Goal: Communication & Community: Answer question/provide support

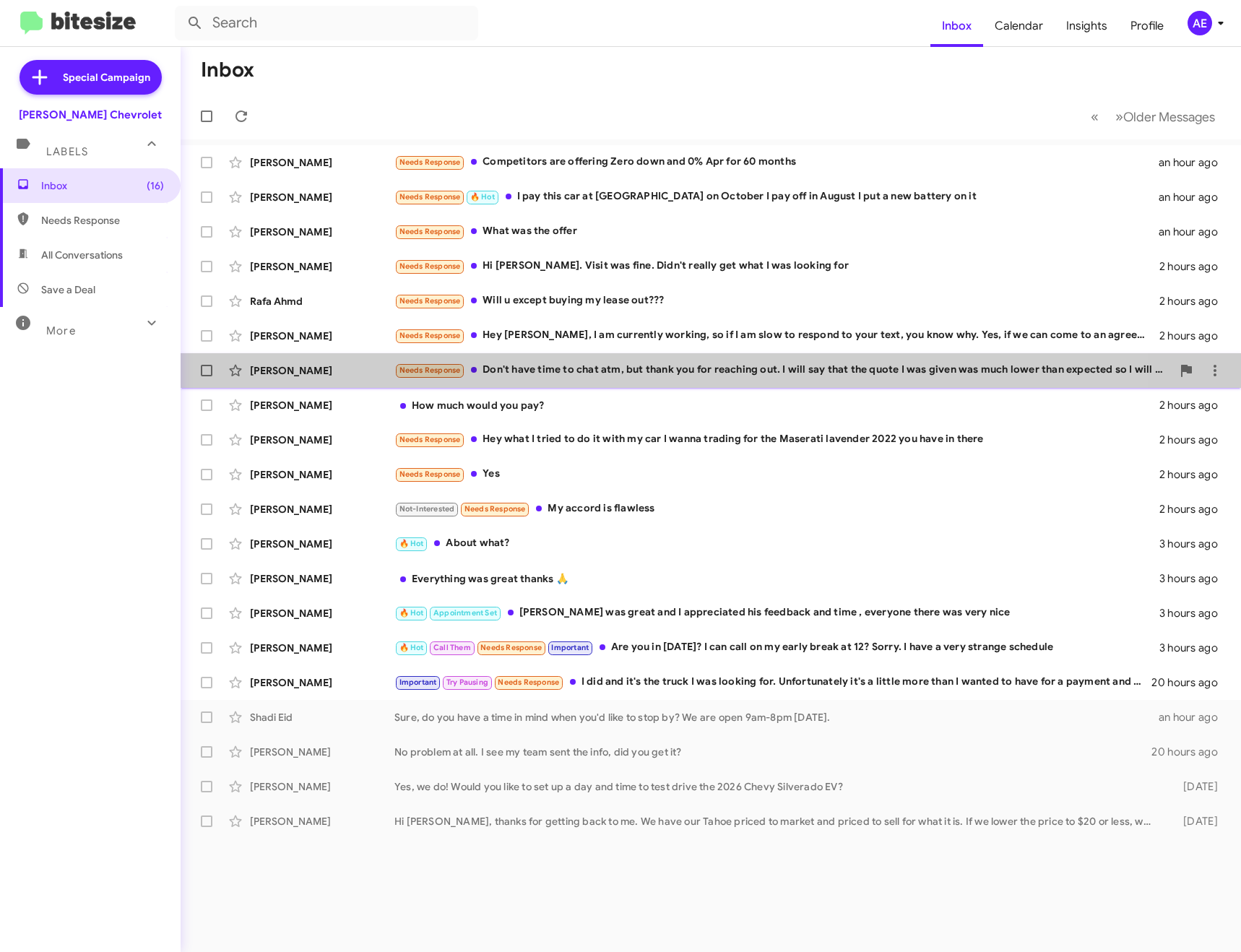
click at [643, 374] on div "Needs Response Don't have time to chat atm, but thank you for reaching out. I w…" at bounding box center [783, 370] width 777 height 17
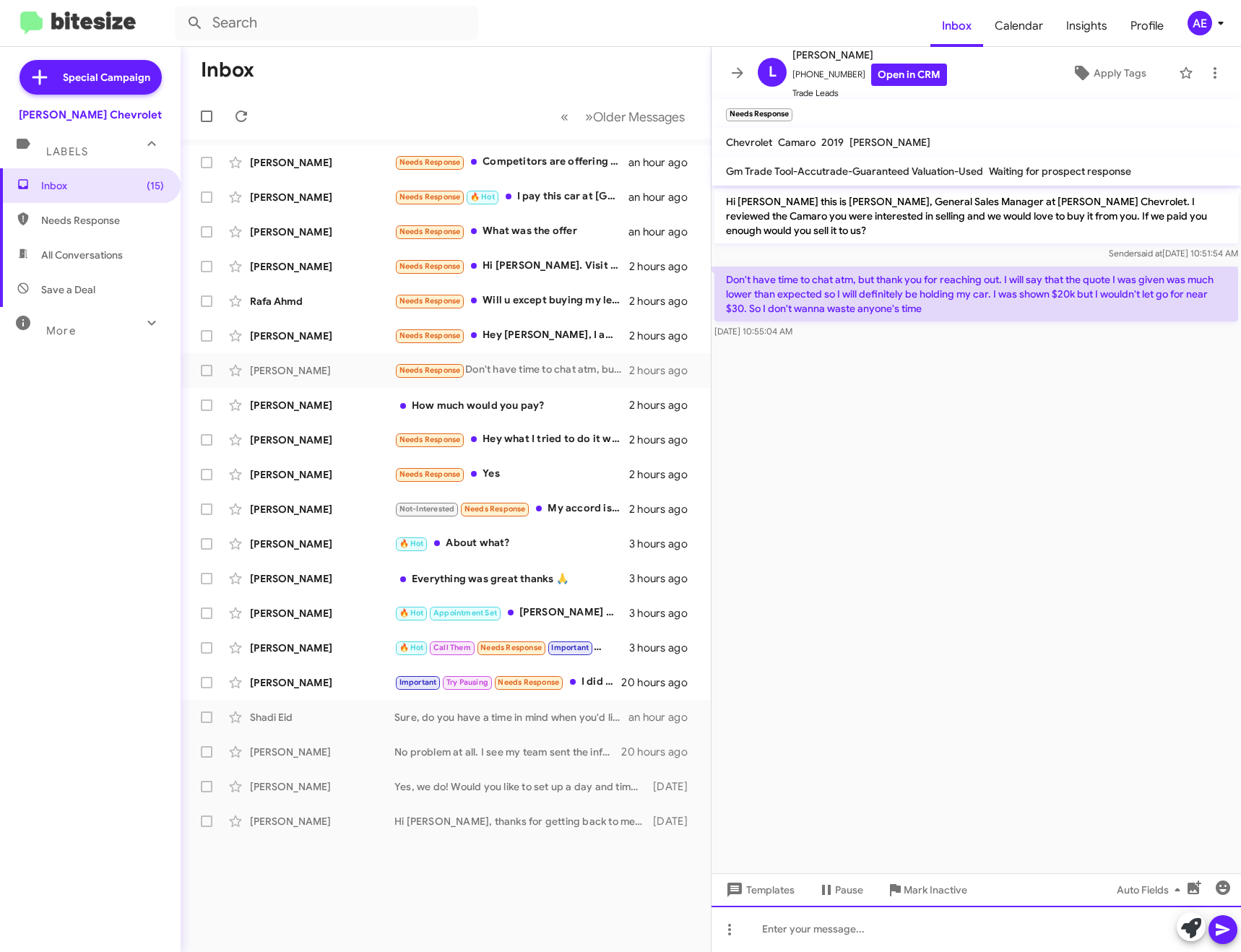
click at [949, 937] on div at bounding box center [976, 928] width 529 height 46
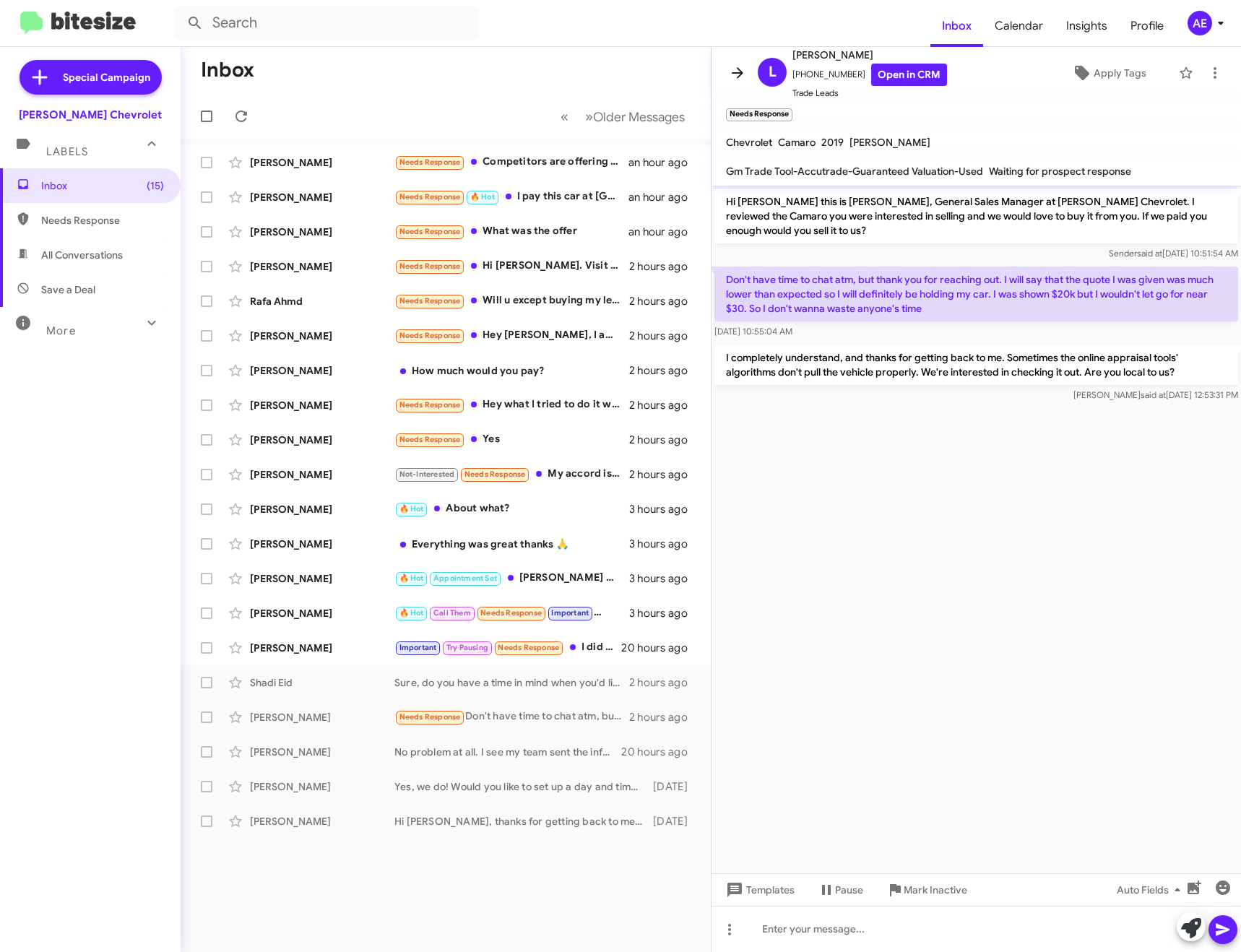
click at [738, 67] on icon at bounding box center [737, 73] width 18 height 18
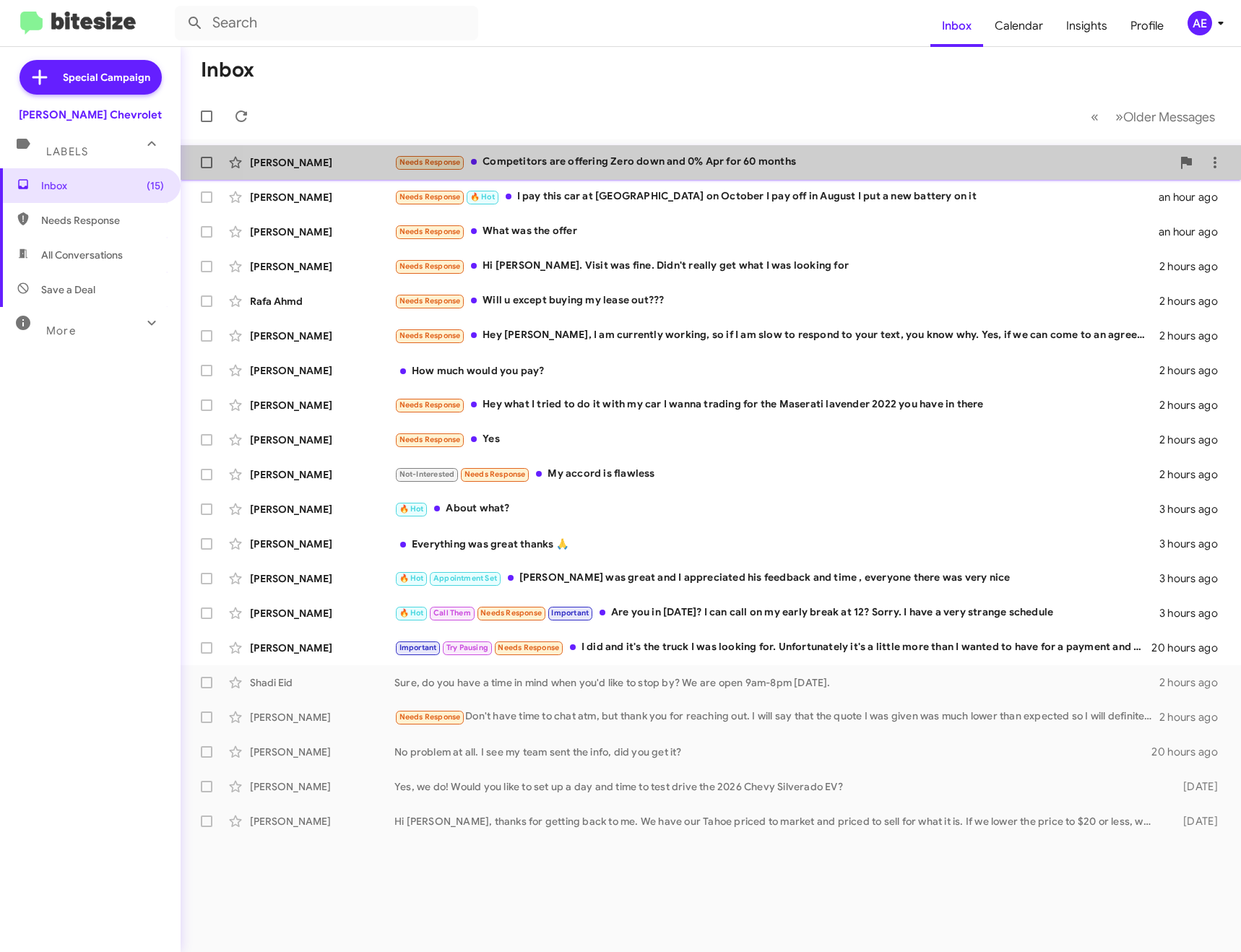
click at [650, 153] on div "Needs Response Competitors are offering Zero down and 0% Apr for 60 months" at bounding box center [783, 162] width 777 height 17
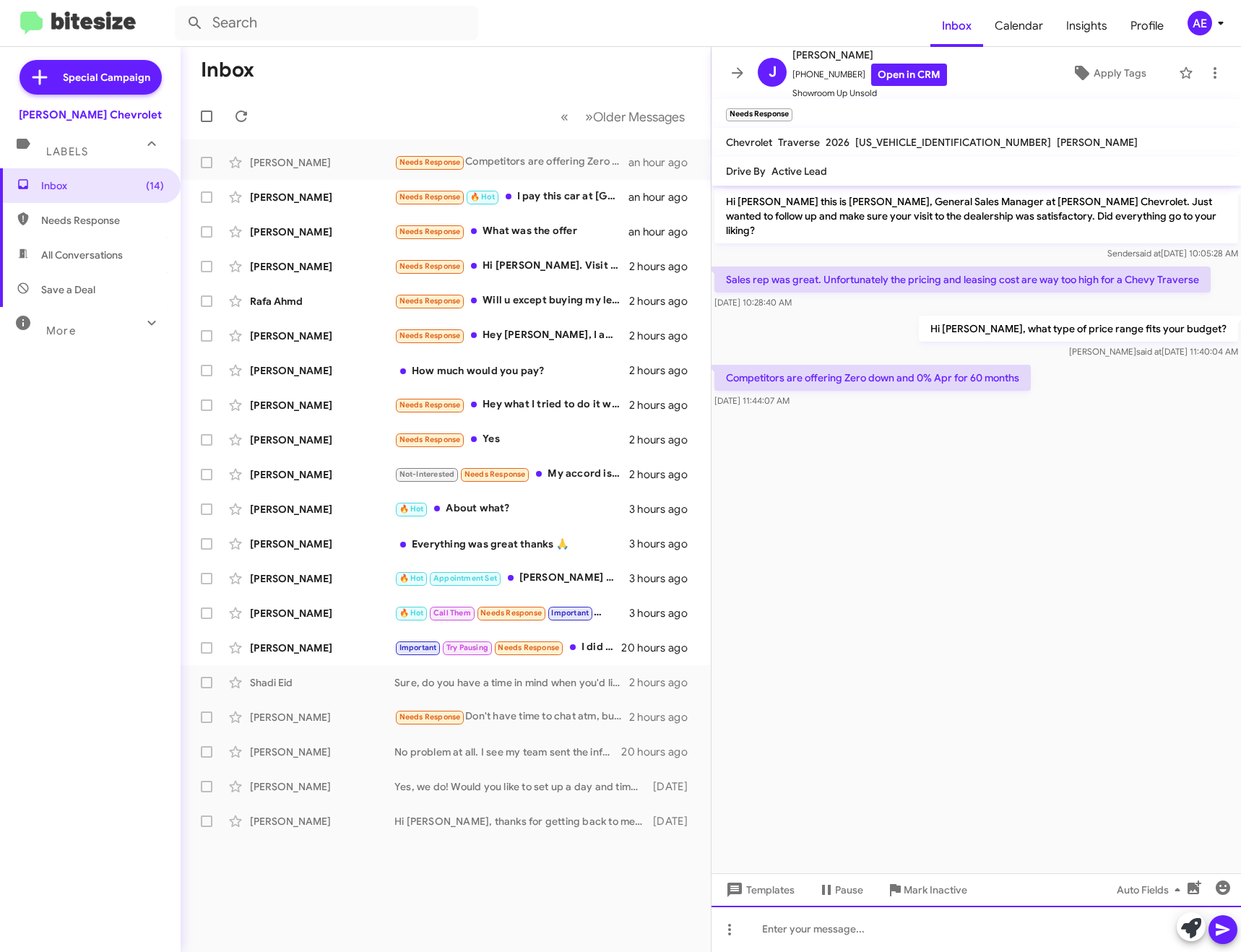
click at [878, 925] on div at bounding box center [976, 928] width 529 height 46
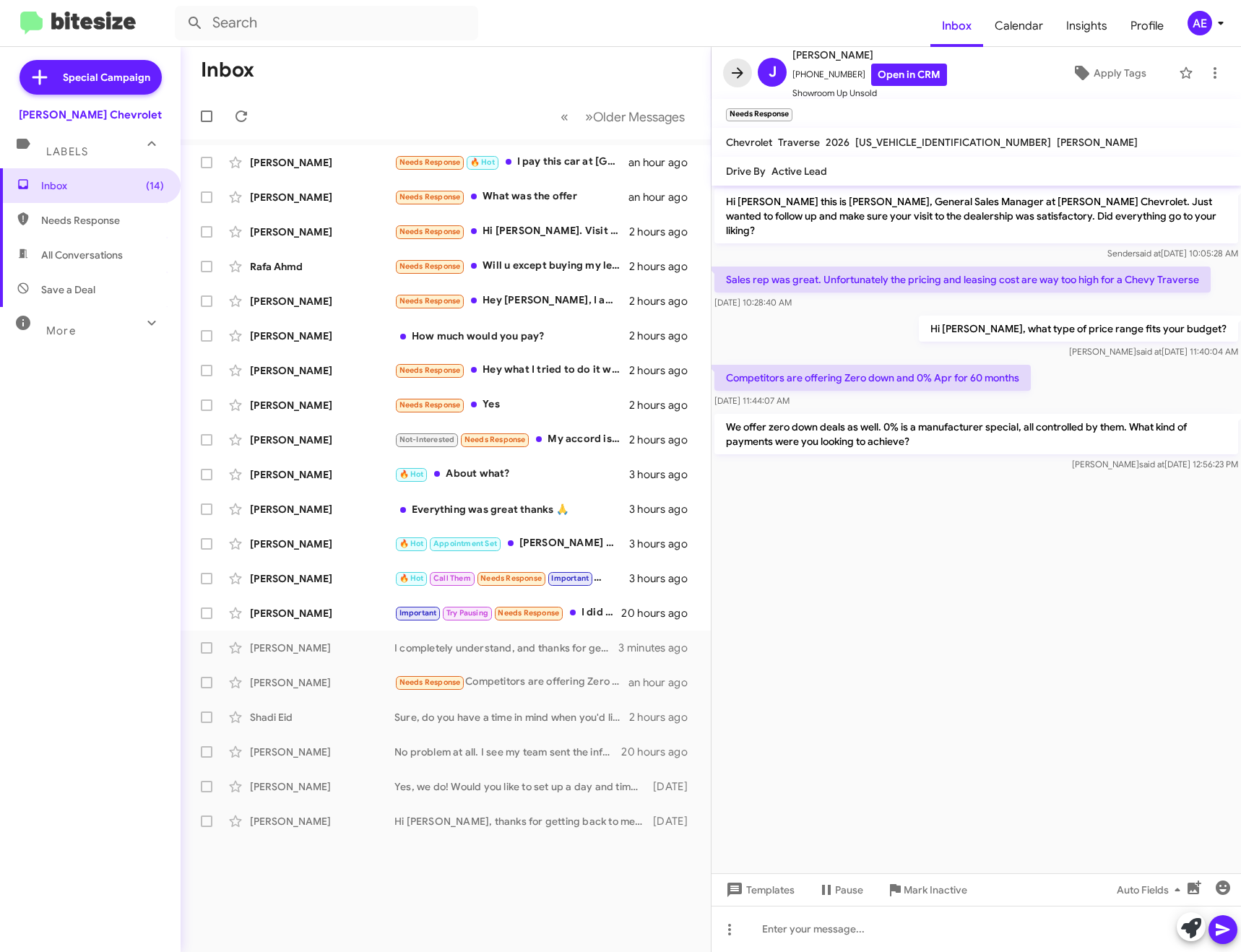
click at [744, 71] on icon at bounding box center [737, 73] width 18 height 18
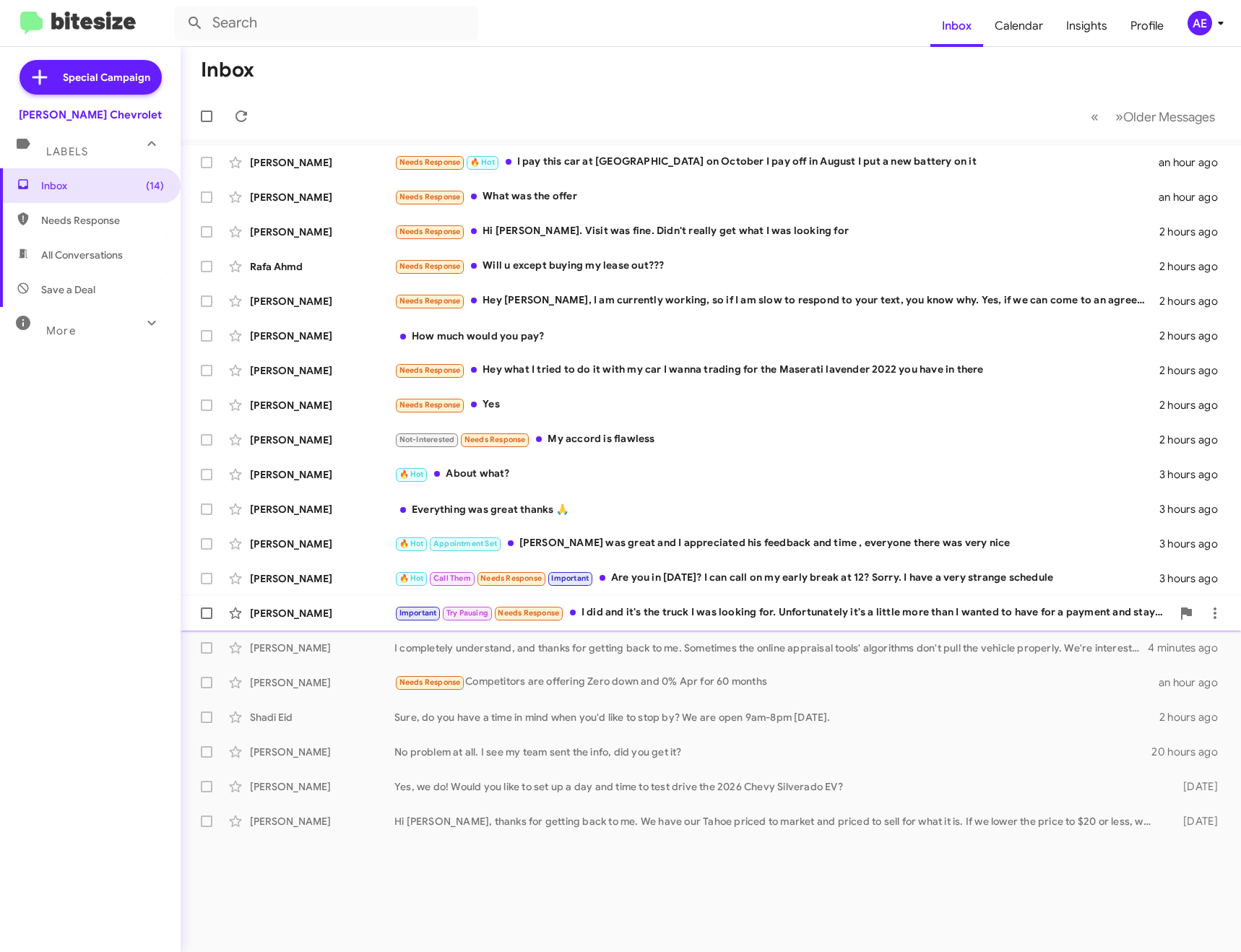
click at [729, 621] on div "Important Try Pausing Needs Response I did and it's the truck I was looking for…" at bounding box center [783, 613] width 777 height 17
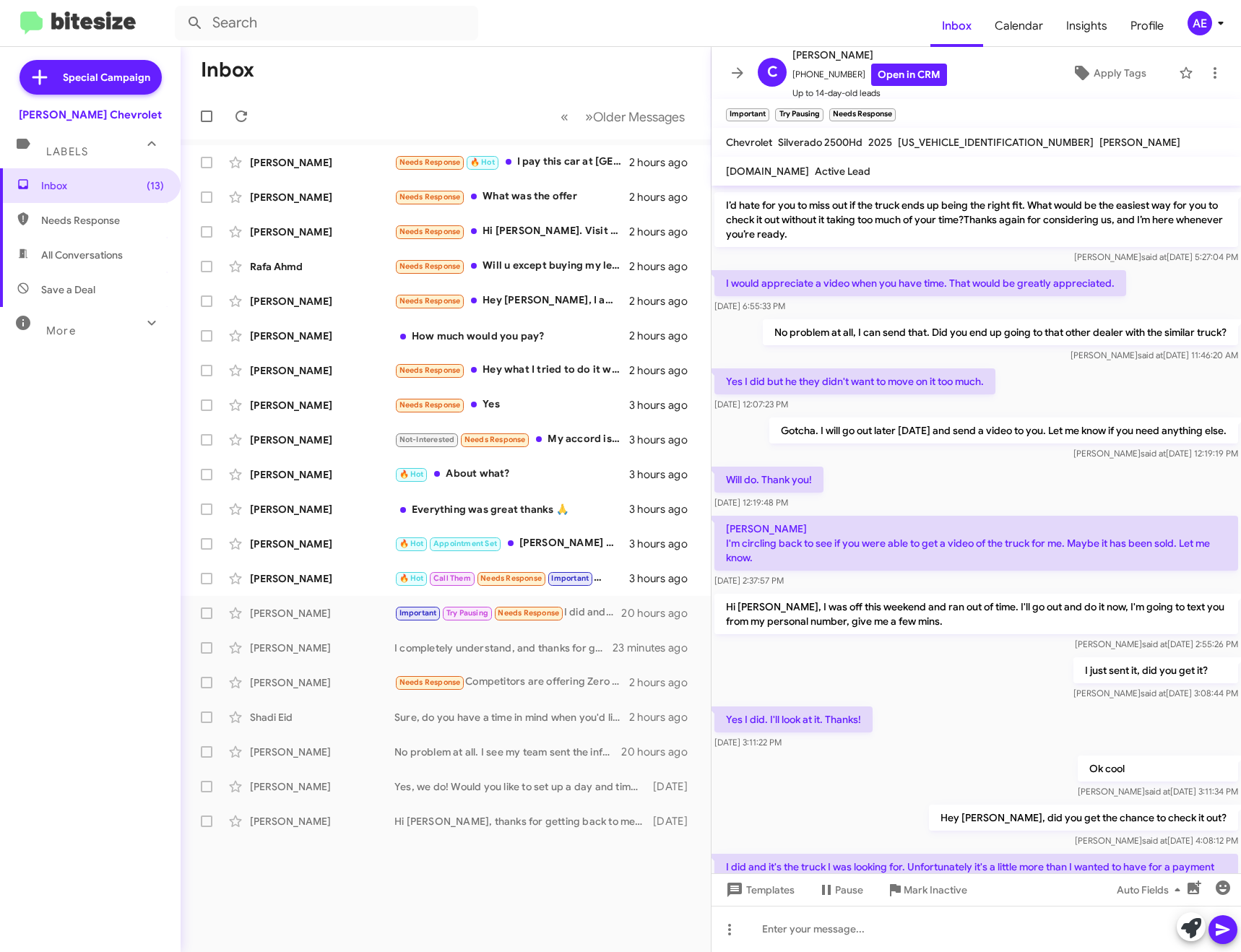
scroll to position [1083, 0]
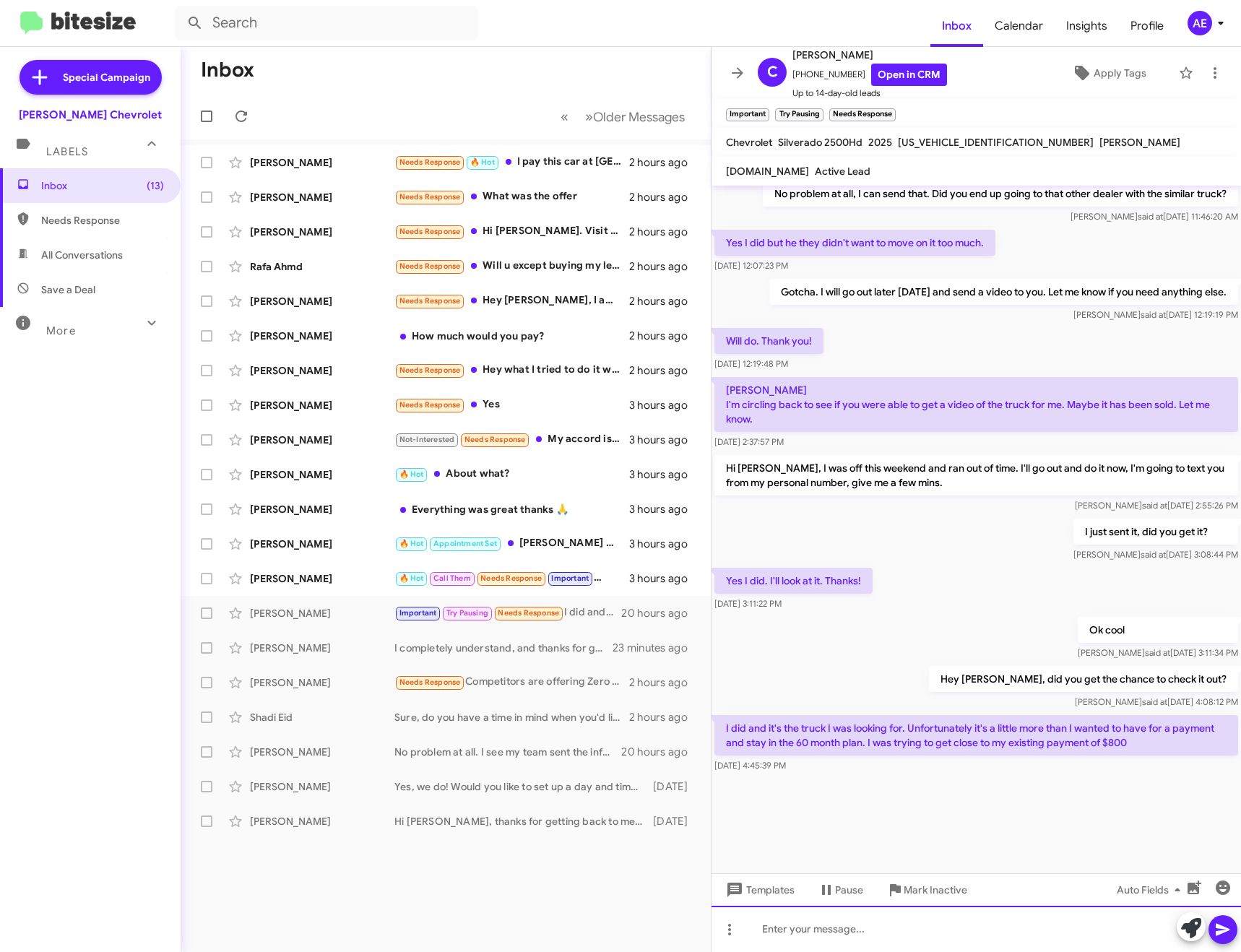
click at [852, 917] on div at bounding box center [976, 928] width 529 height 46
click at [1083, 933] on div "I understand. Hard to compare your current truck deal to this one." at bounding box center [976, 928] width 529 height 46
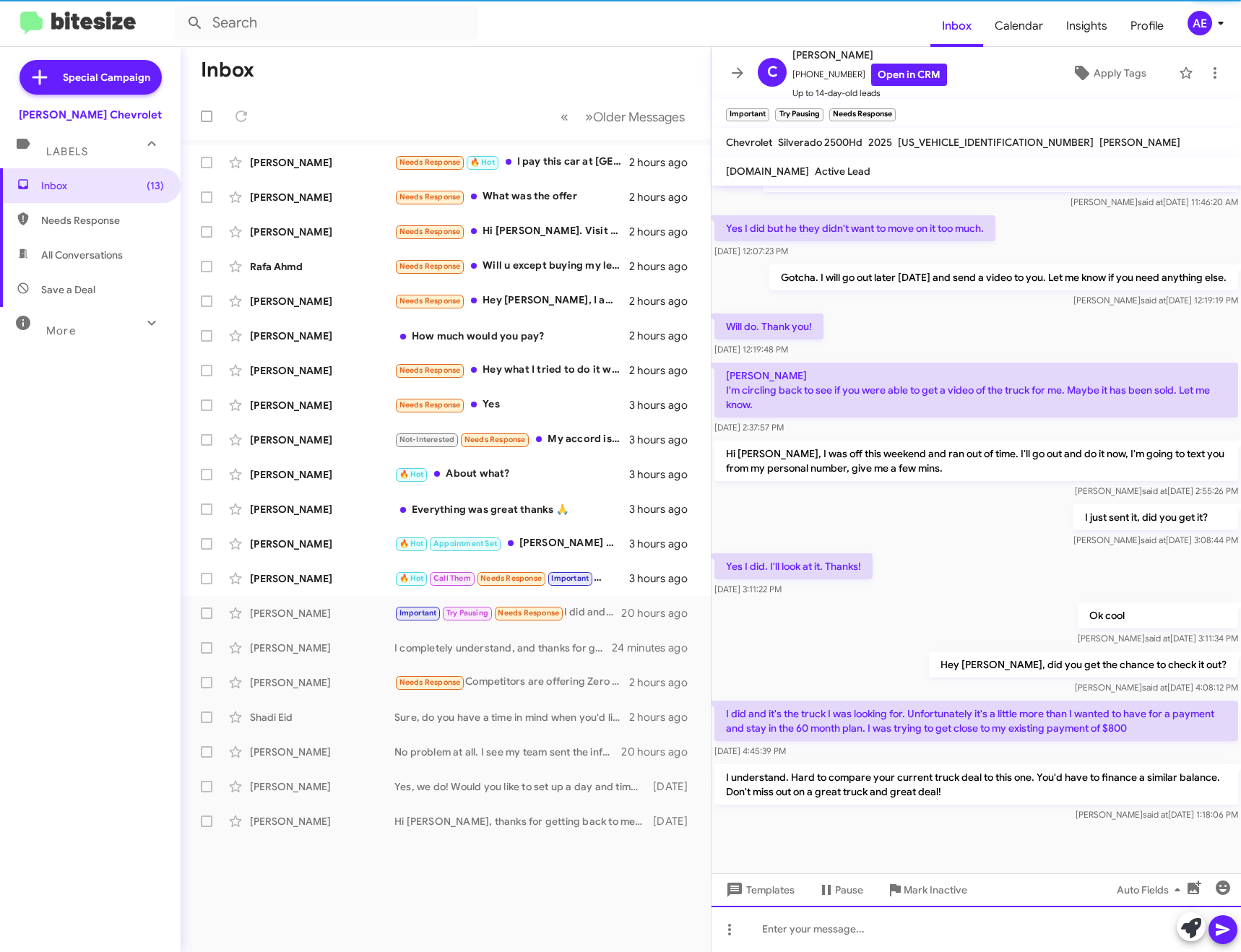
scroll to position [0, 0]
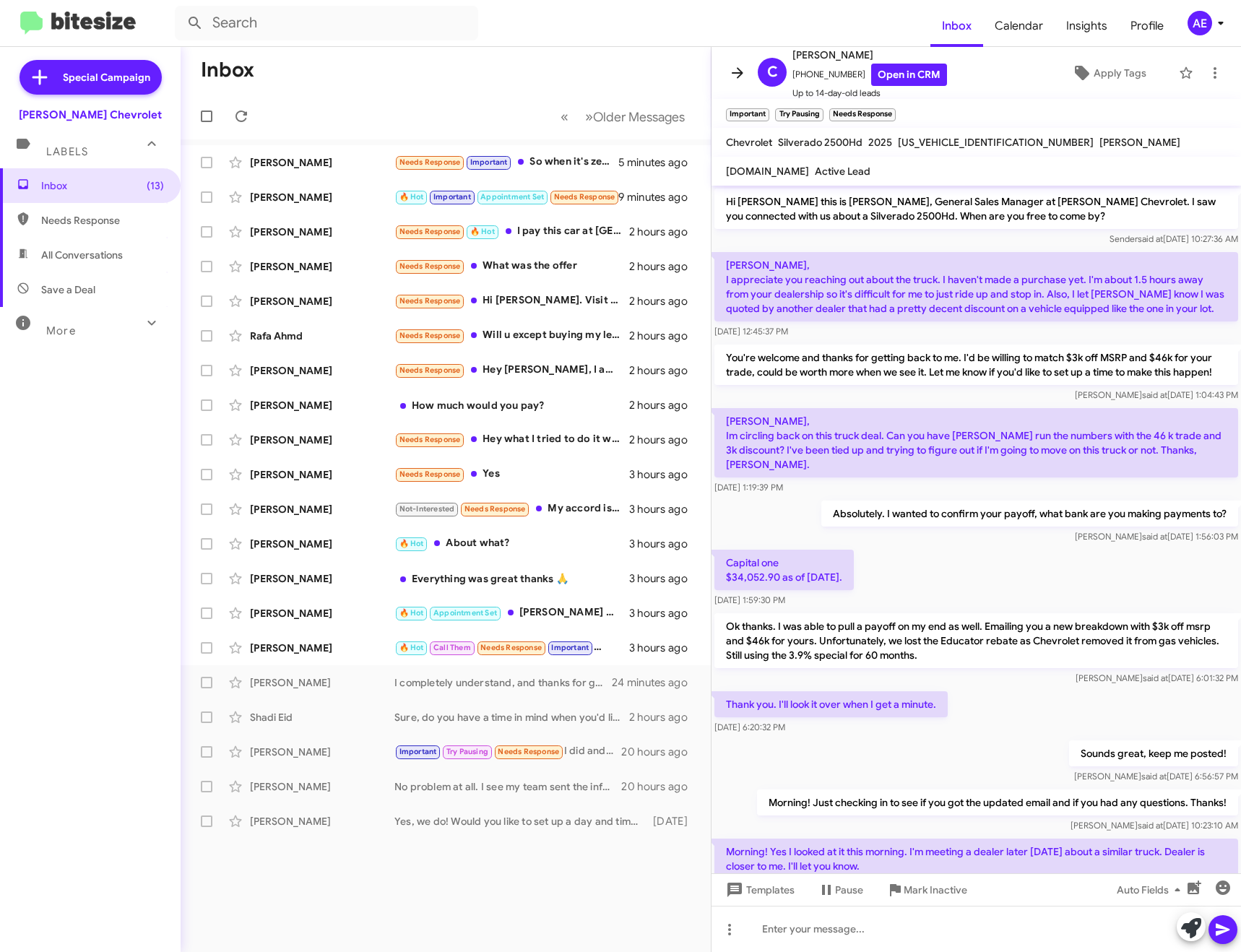
click at [733, 71] on icon at bounding box center [737, 73] width 18 height 18
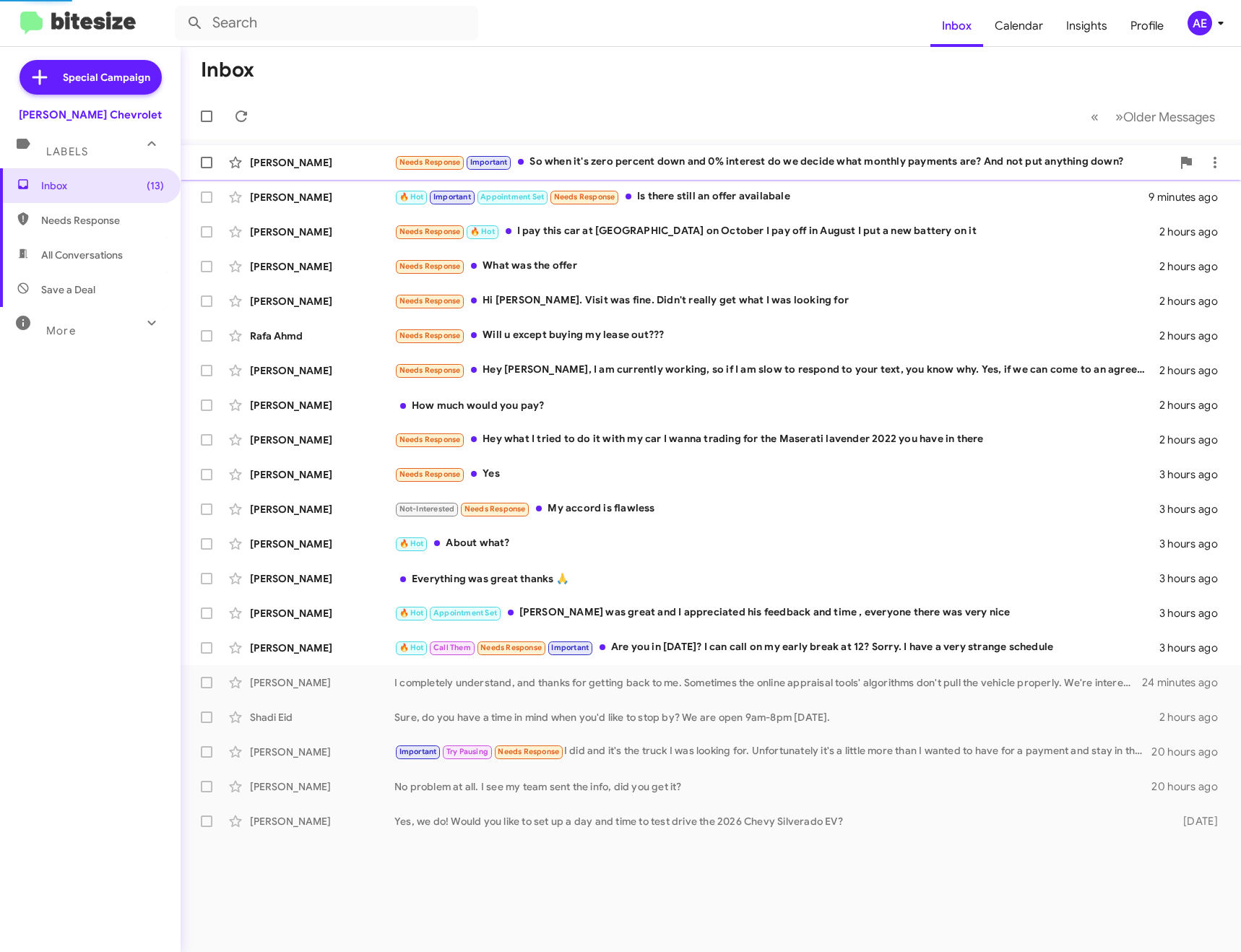
click at [621, 159] on div "Needs Response Important So when it's zero percent down and 0% interest do we d…" at bounding box center [783, 162] width 777 height 17
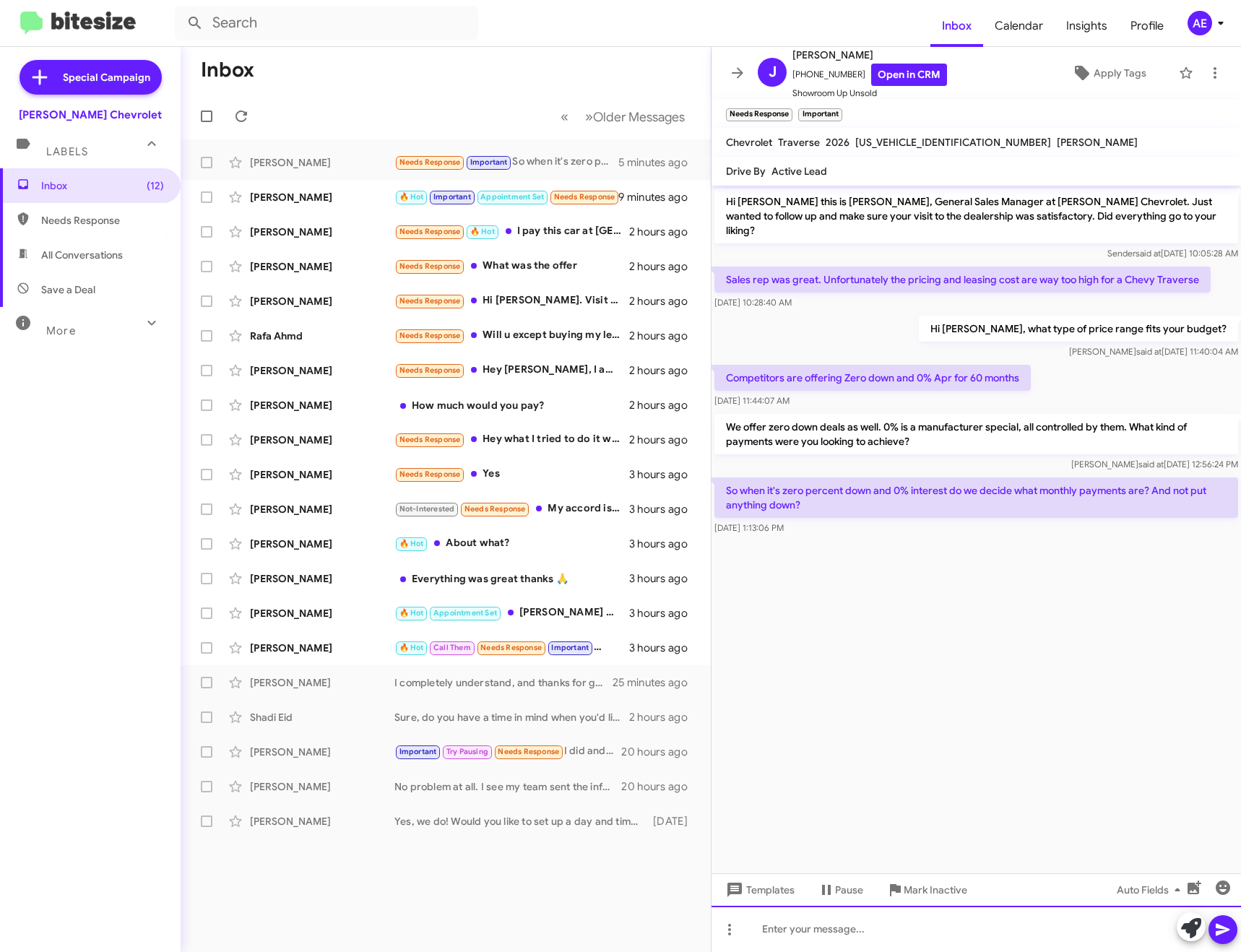
click at [818, 934] on div at bounding box center [976, 928] width 529 height 46
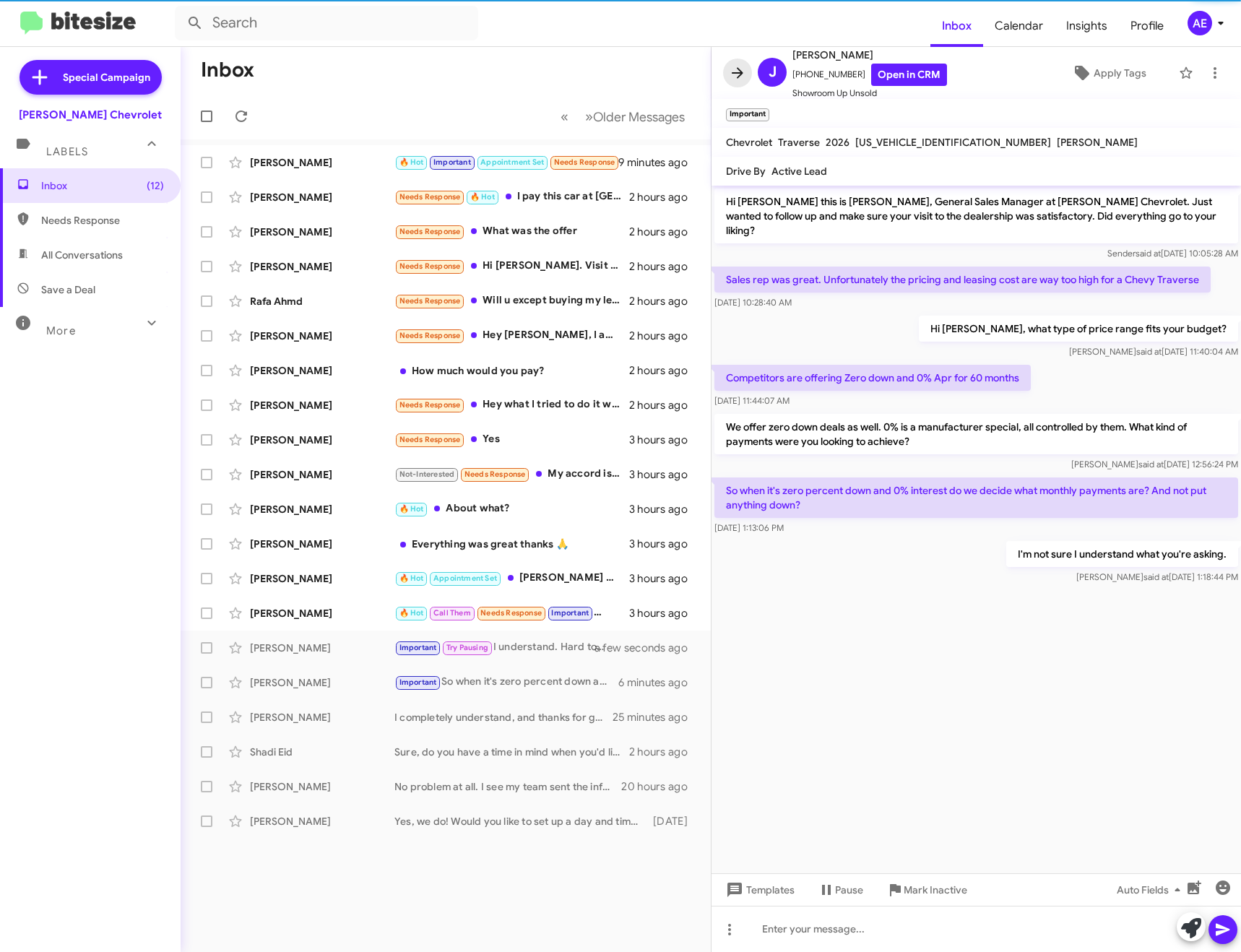
click at [745, 73] on icon at bounding box center [737, 73] width 18 height 18
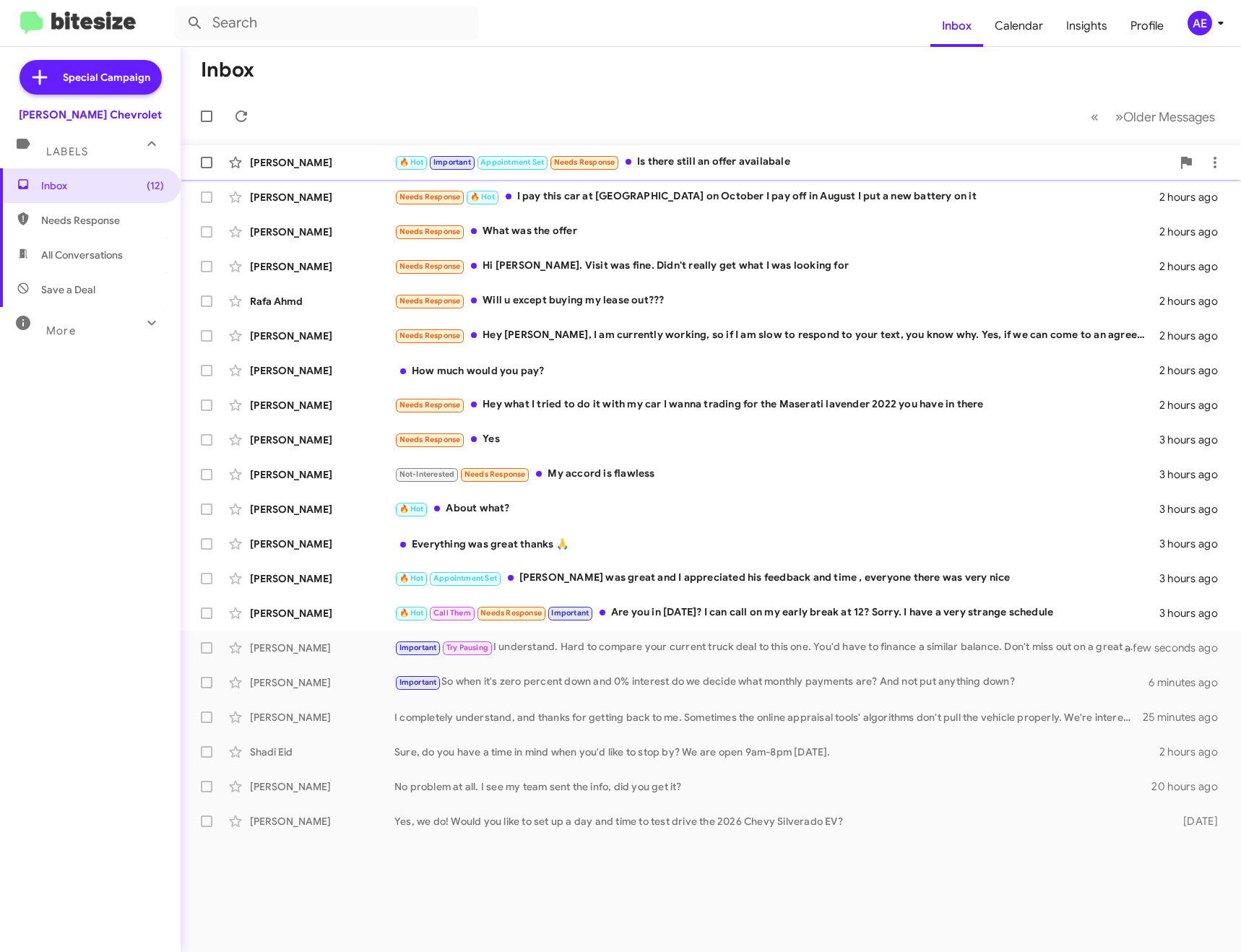
click at [674, 151] on div "[PERSON_NAME] 🔥 Hot Important Appointment Set Needs Response Is there still an …" at bounding box center [711, 163] width 1037 height 29
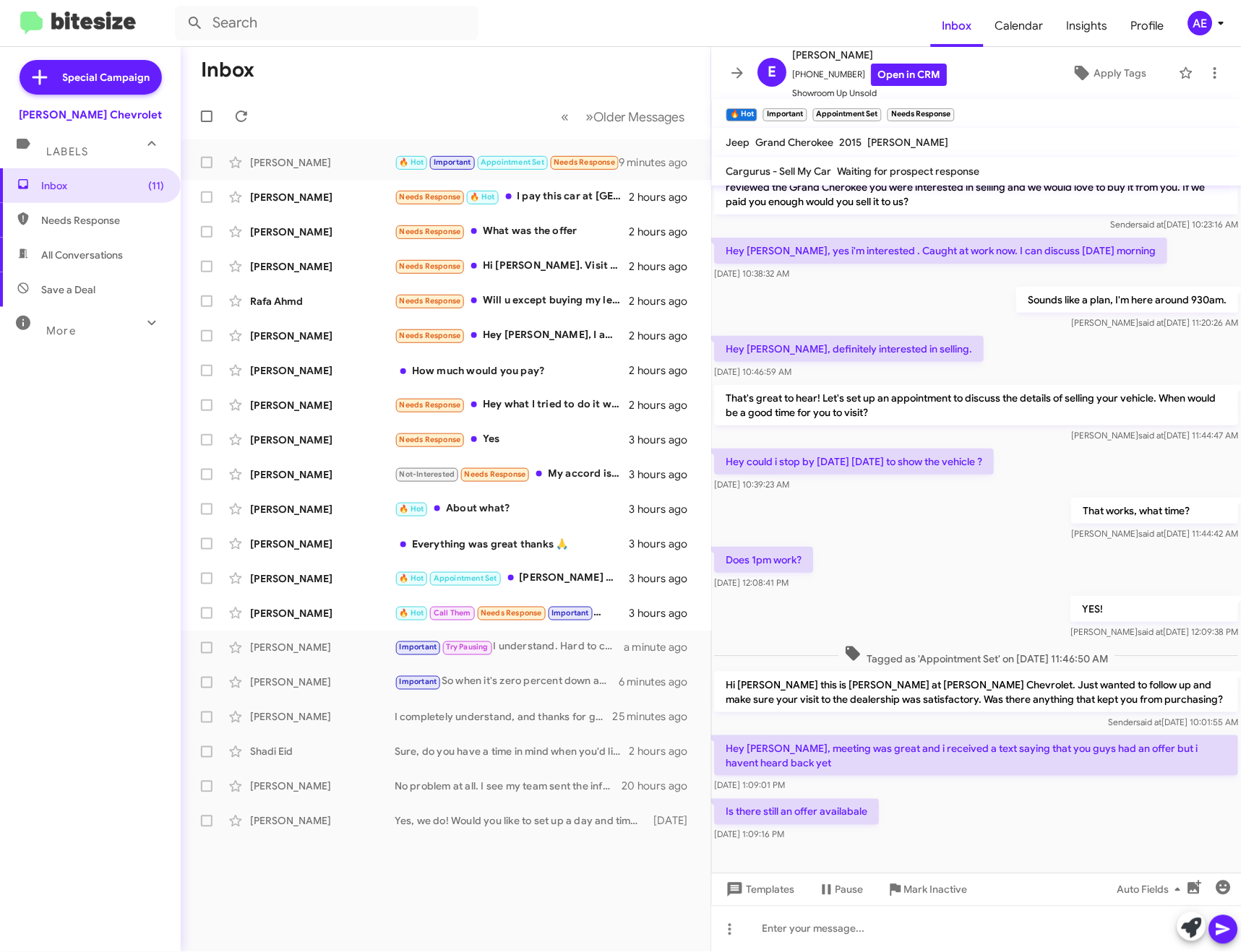
scroll to position [48, 0]
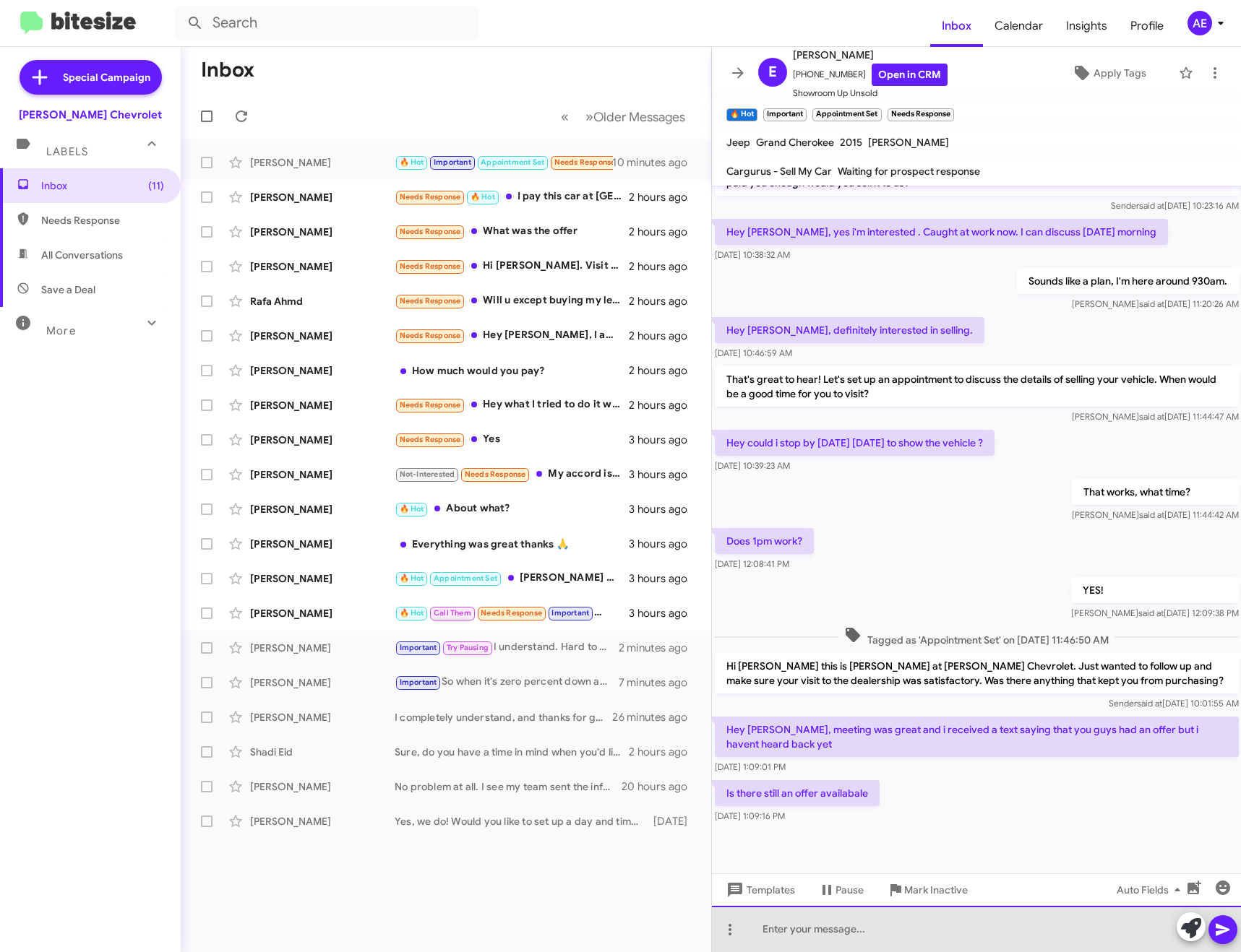
click at [872, 928] on div at bounding box center [977, 928] width 530 height 46
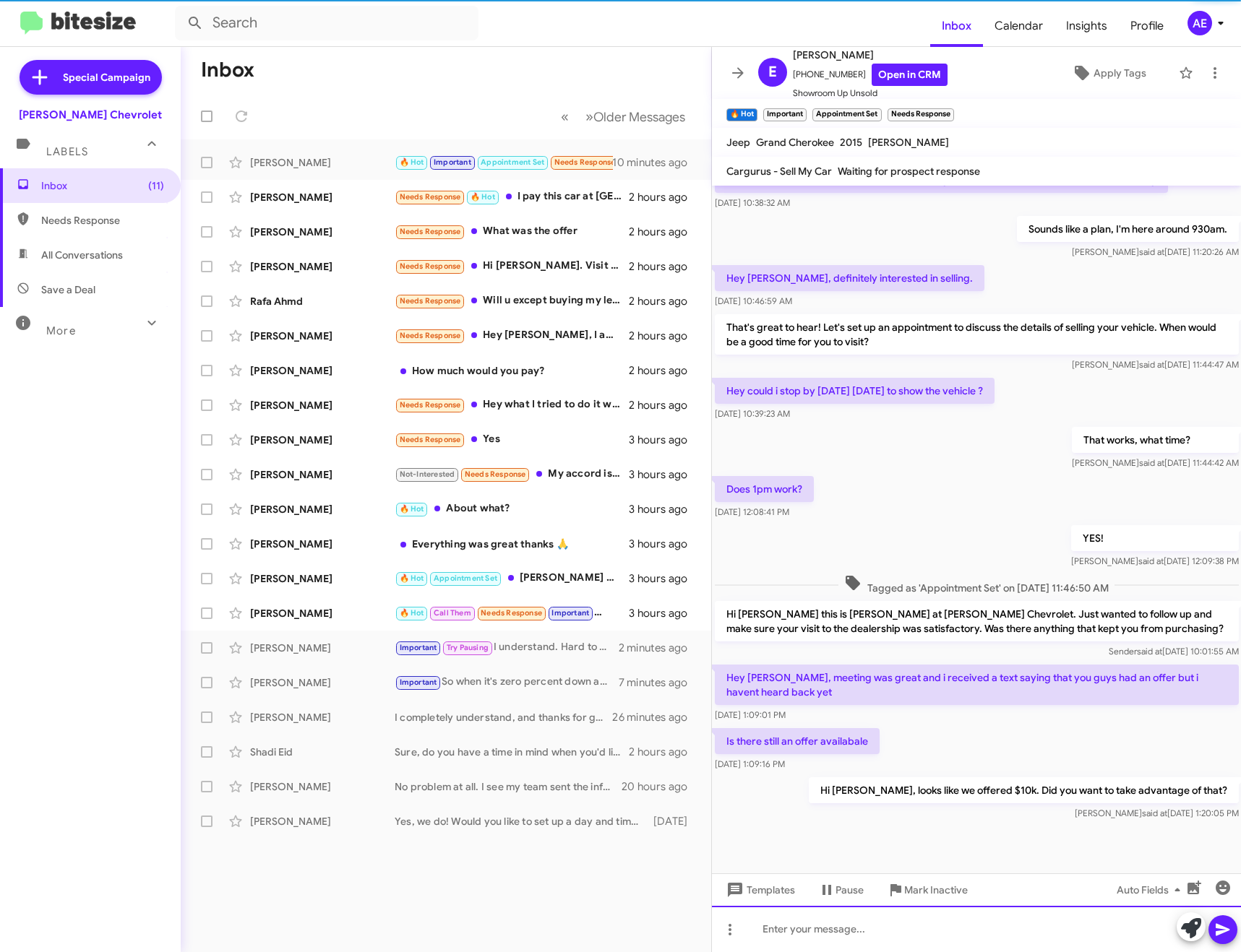
scroll to position [100, 0]
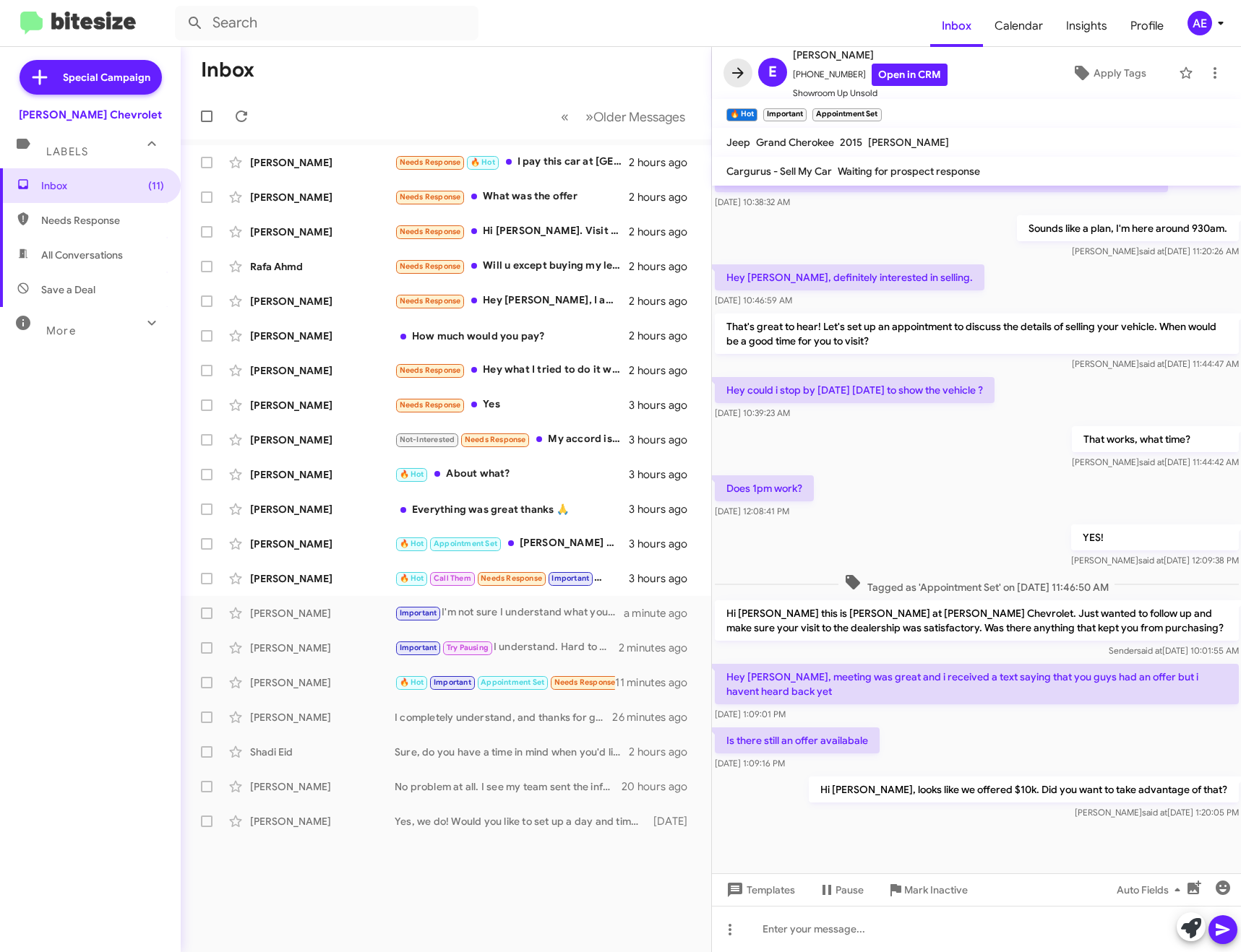
click at [735, 77] on icon at bounding box center [737, 73] width 18 height 18
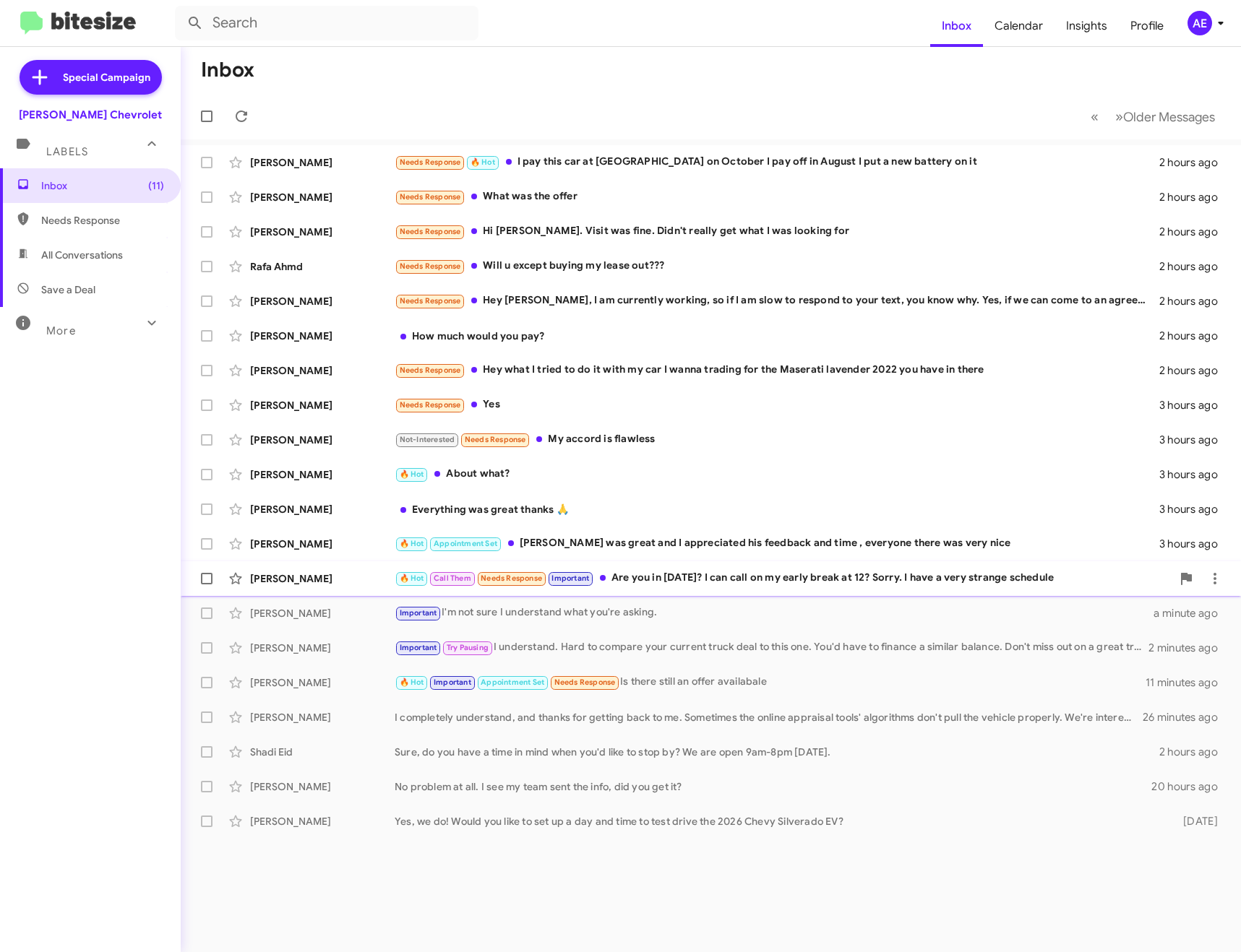
click at [683, 582] on div "🔥 Hot Call Them Needs Response Important Are you in [DATE]? I can call on my ea…" at bounding box center [783, 578] width 777 height 17
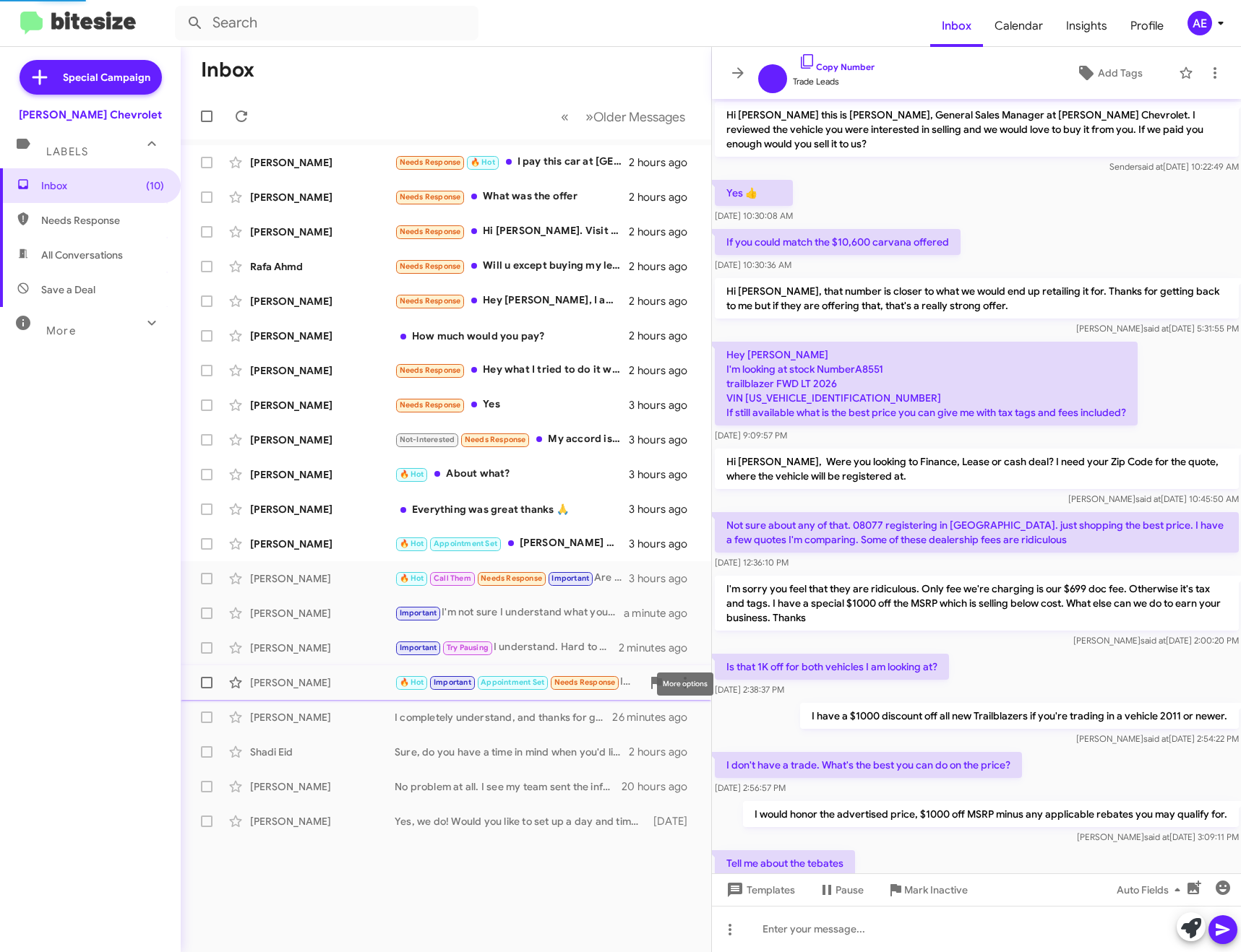
scroll to position [444, 0]
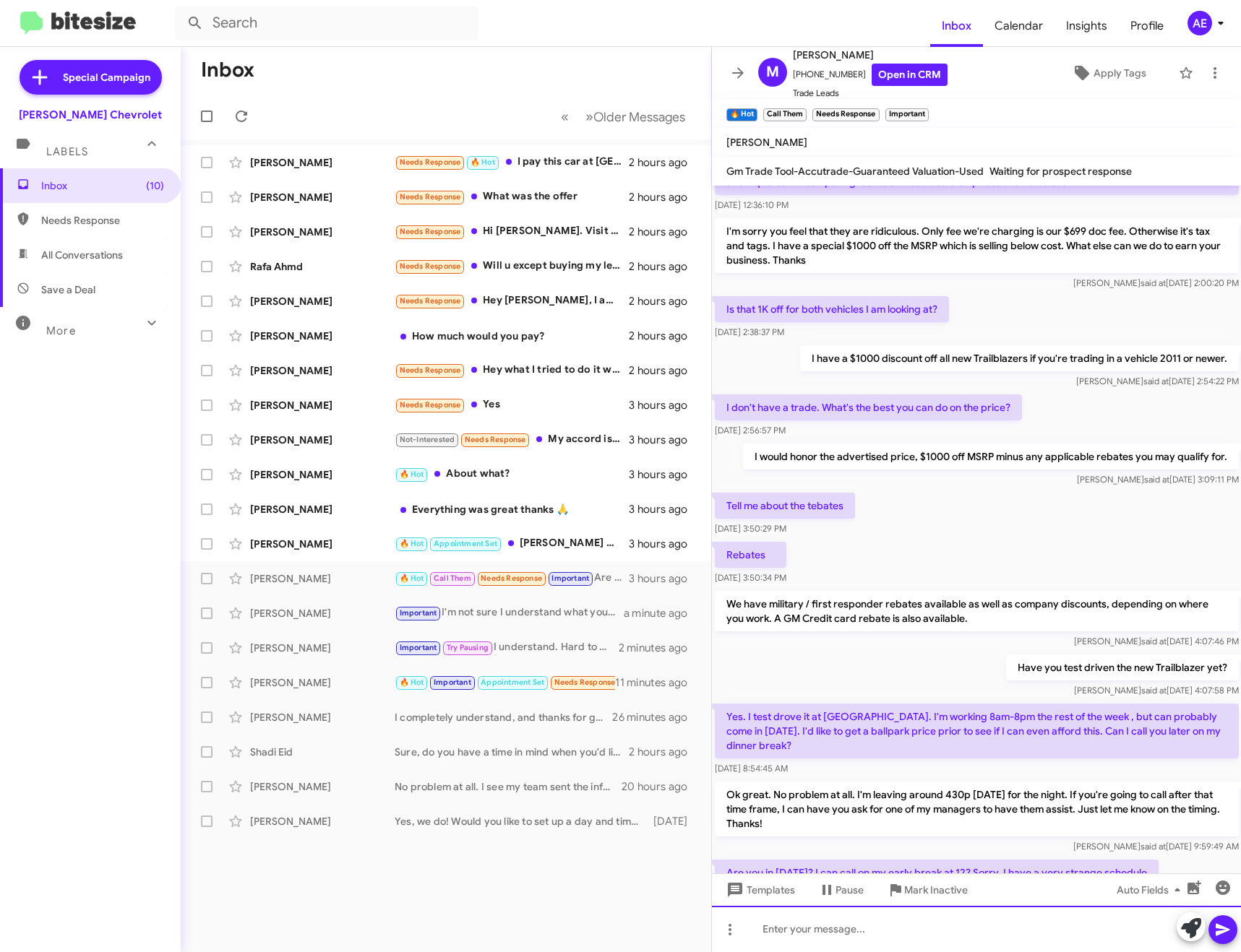
click at [915, 932] on div at bounding box center [977, 928] width 530 height 46
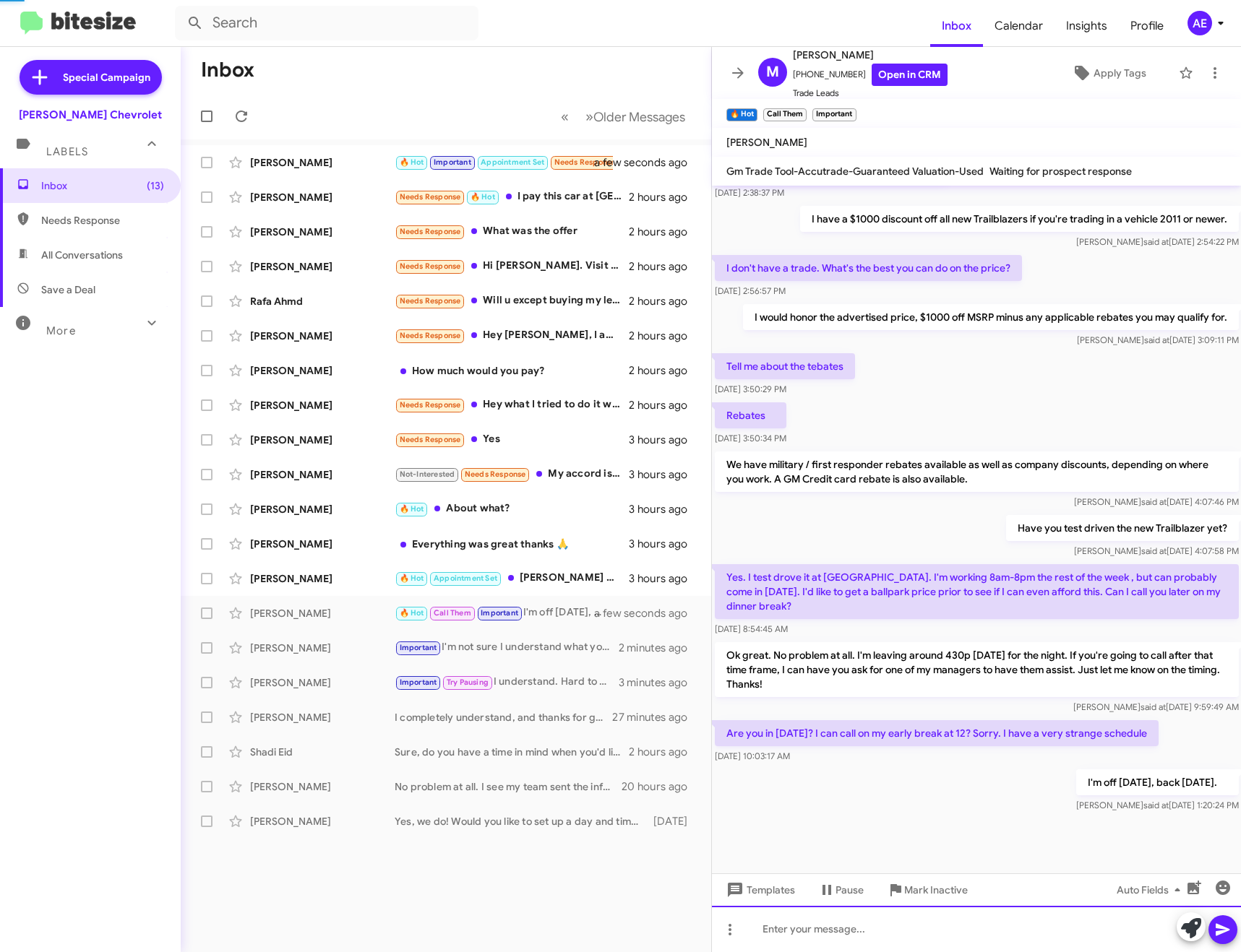
scroll to position [0, 0]
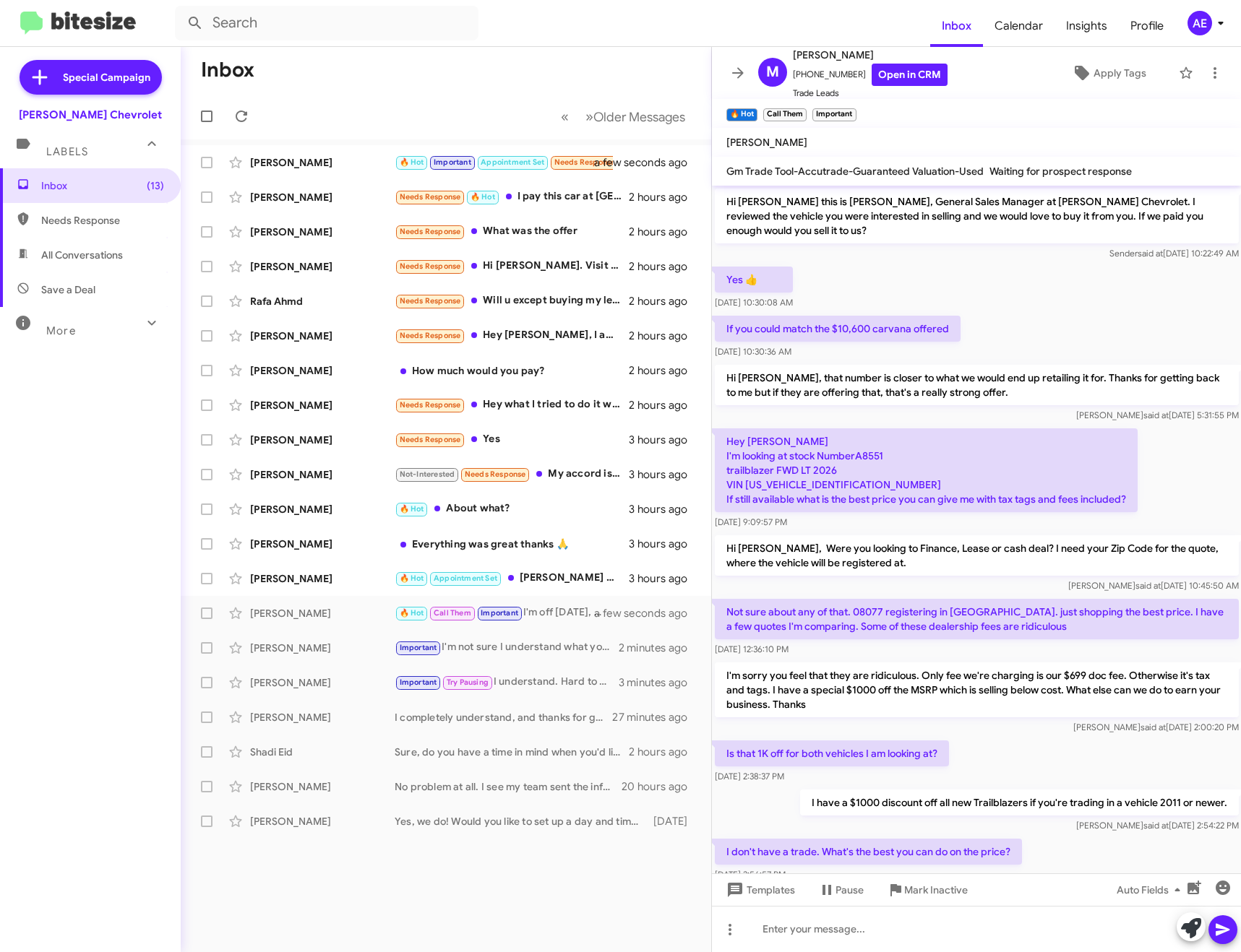
click at [743, 73] on icon at bounding box center [738, 73] width 12 height 11
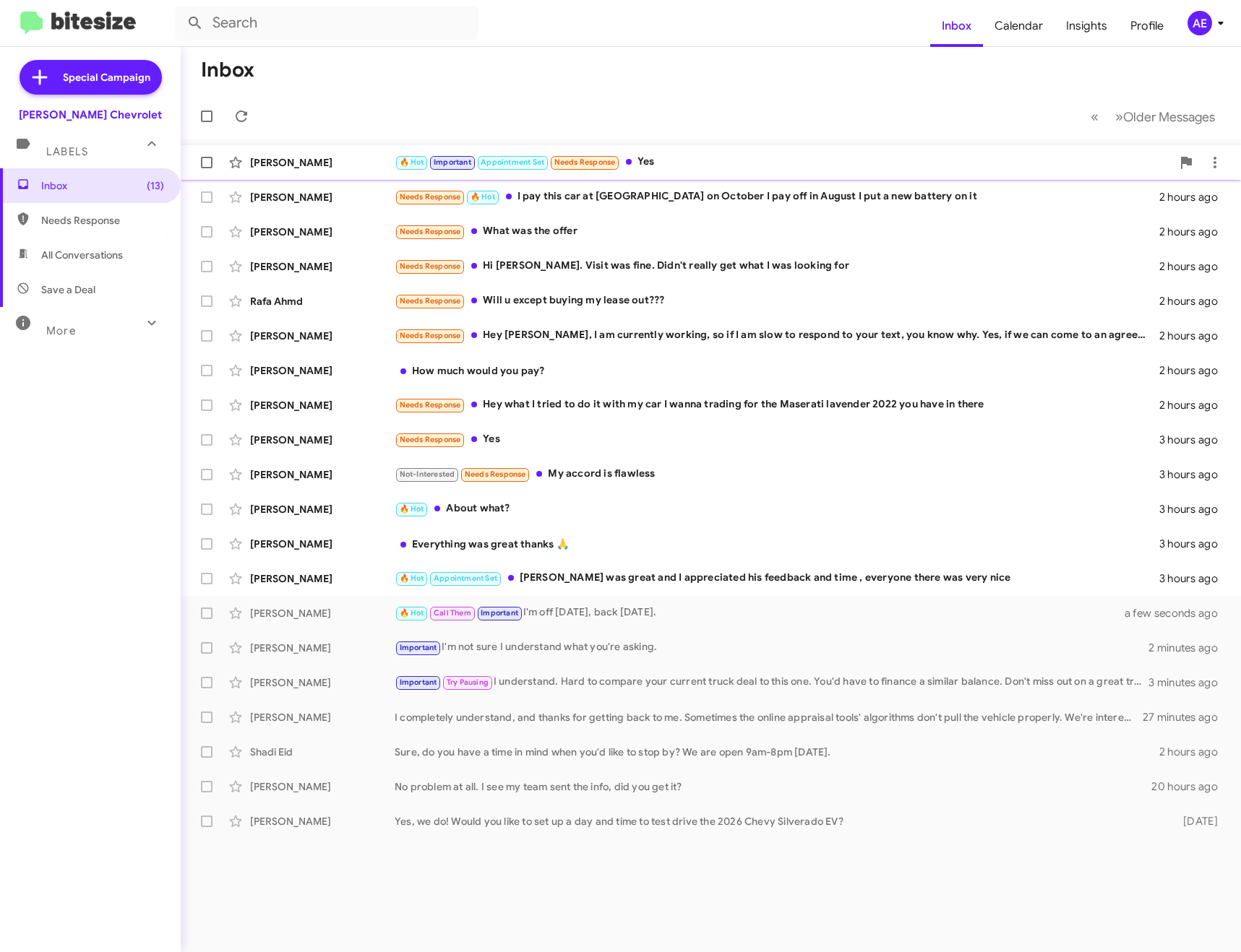
click at [699, 169] on div "🔥 Hot Important Appointment Set Needs Response Yes" at bounding box center [783, 162] width 777 height 17
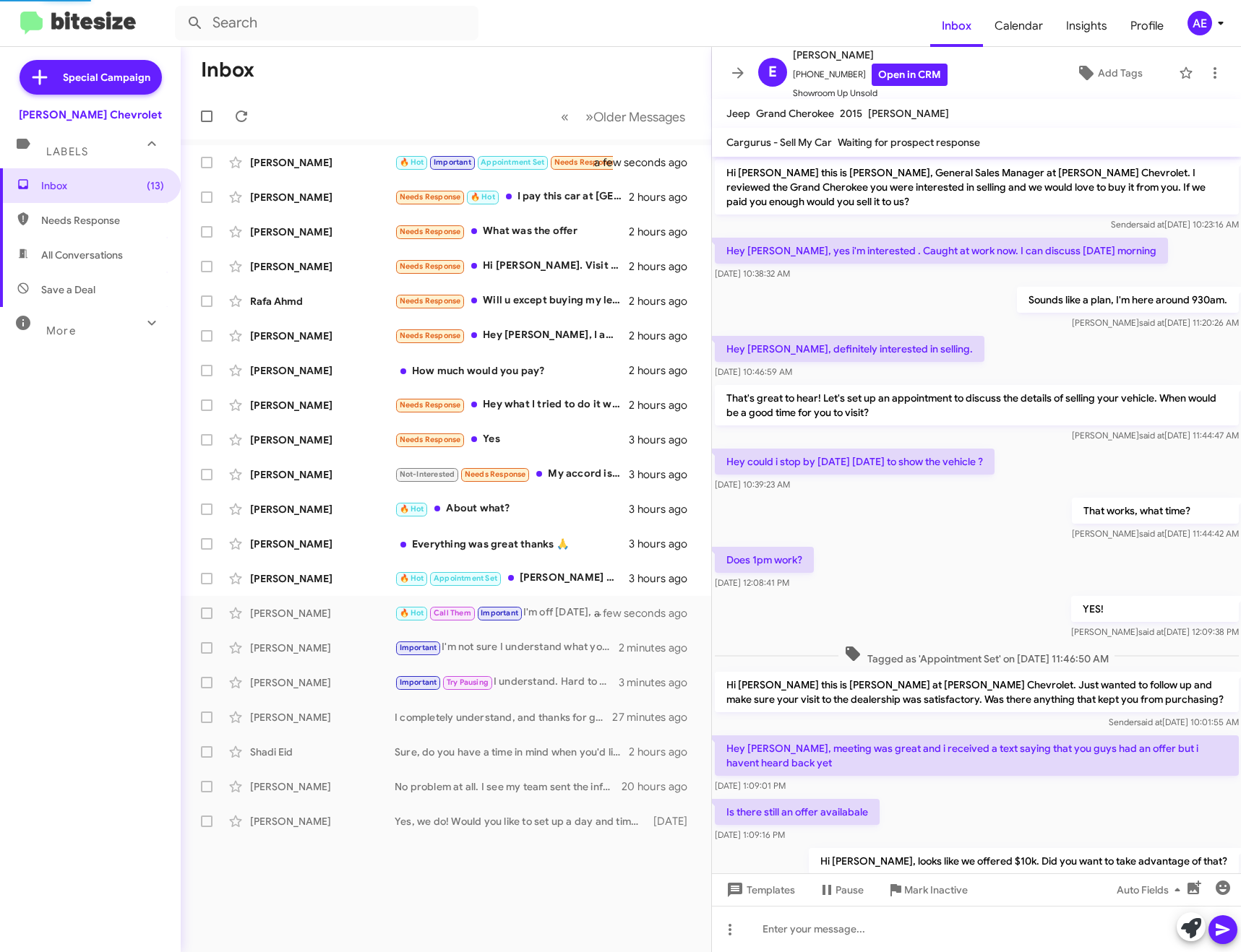
scroll to position [124, 0]
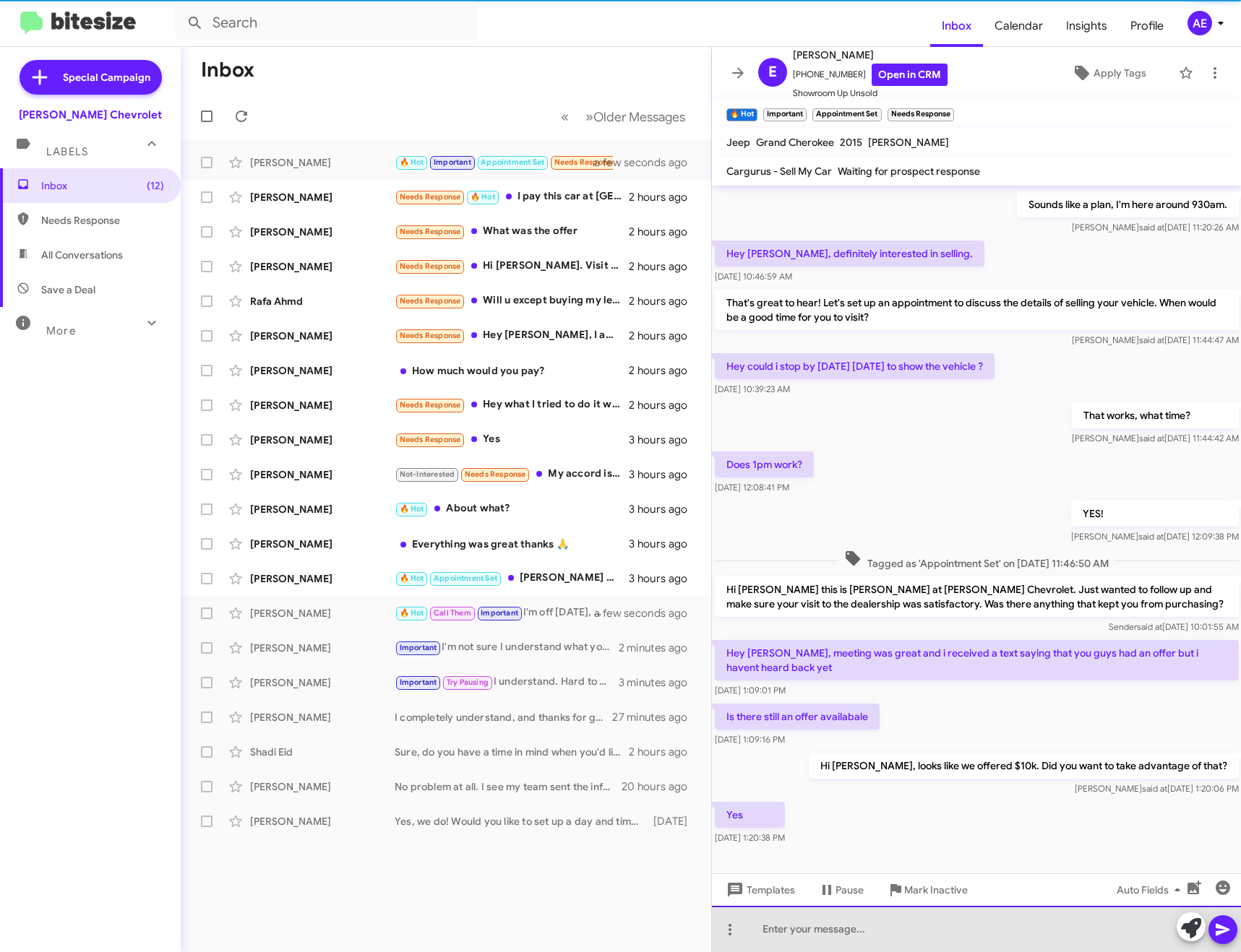
click at [937, 933] on div at bounding box center [977, 928] width 530 height 46
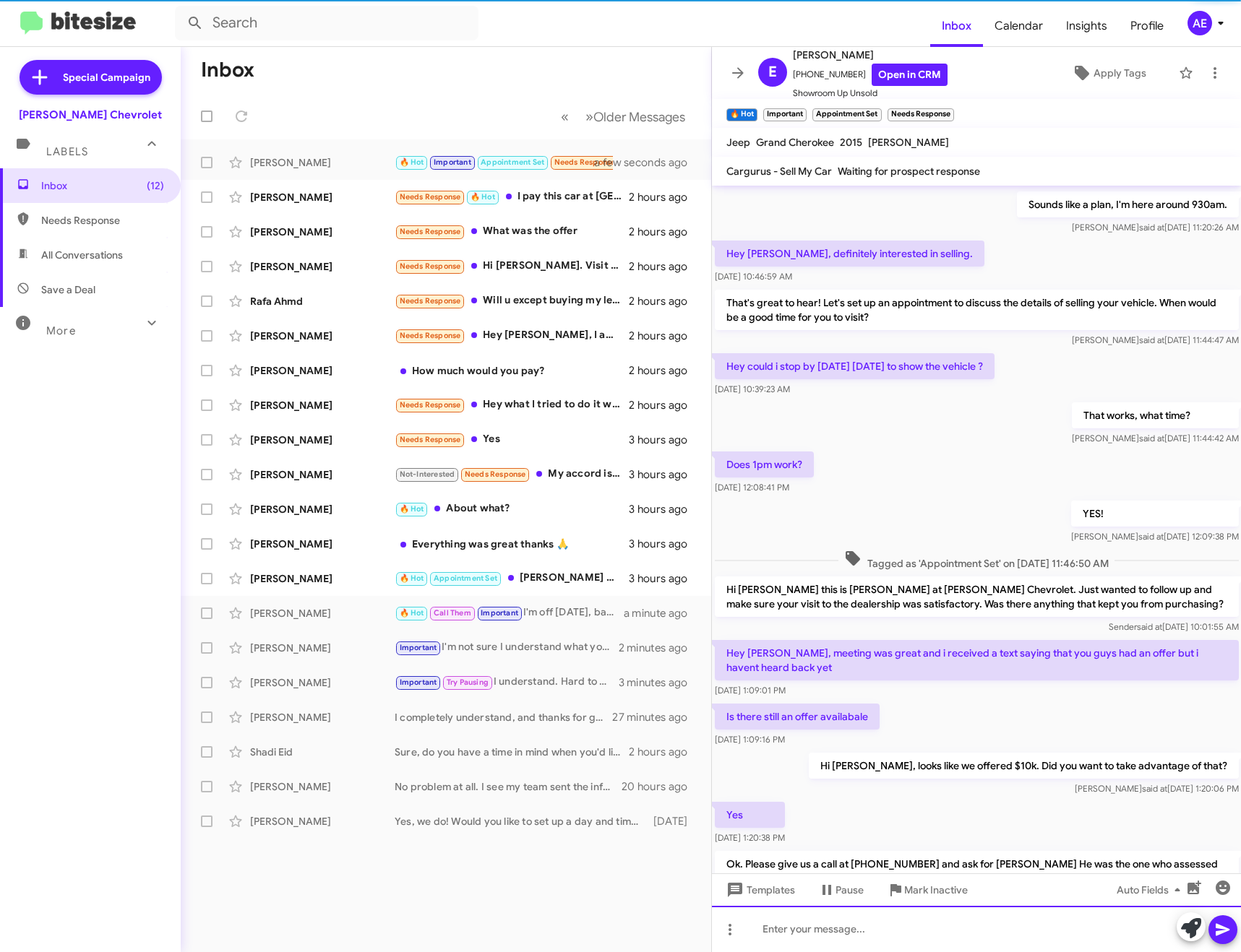
scroll to position [0, 0]
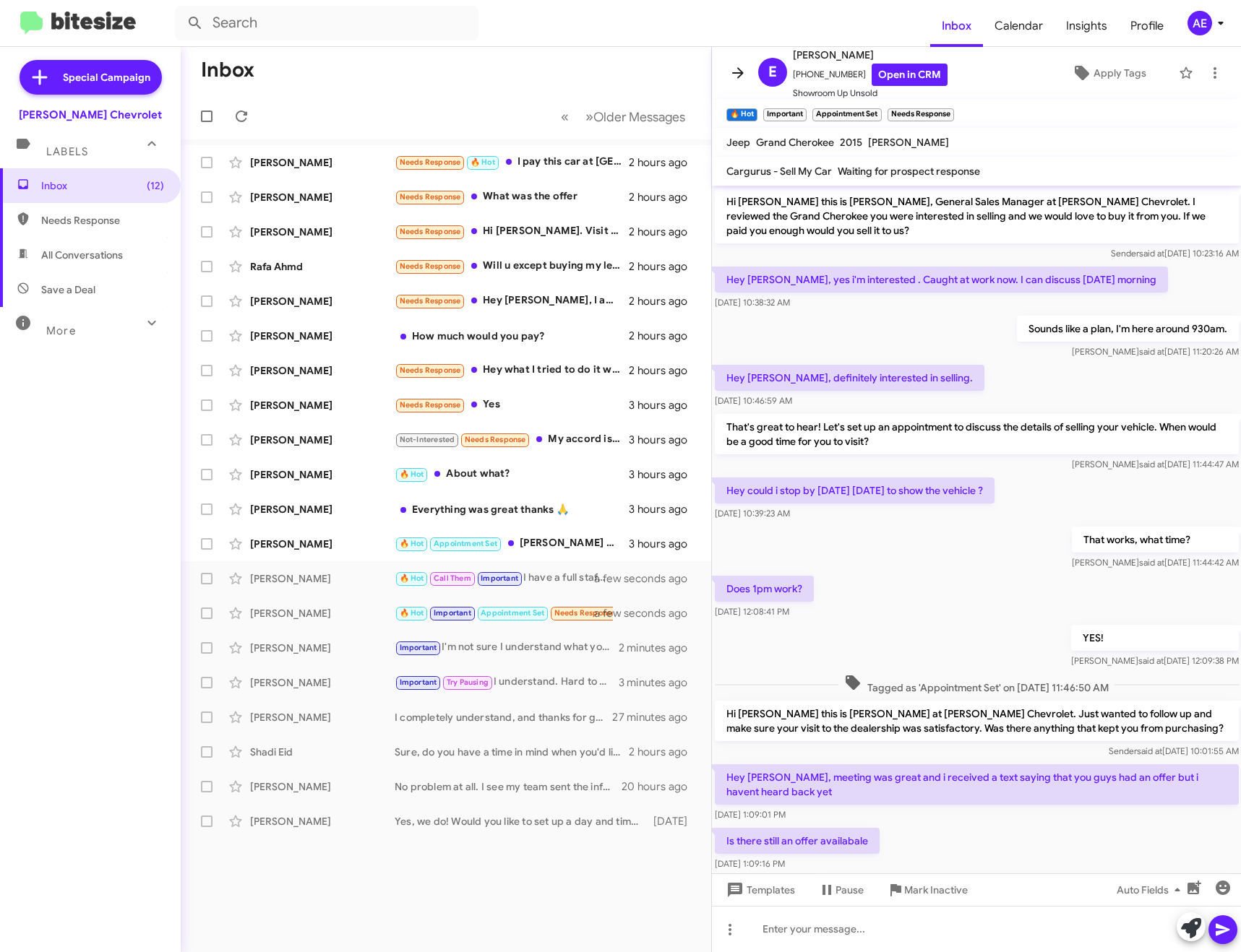
click at [730, 65] on icon at bounding box center [737, 73] width 18 height 18
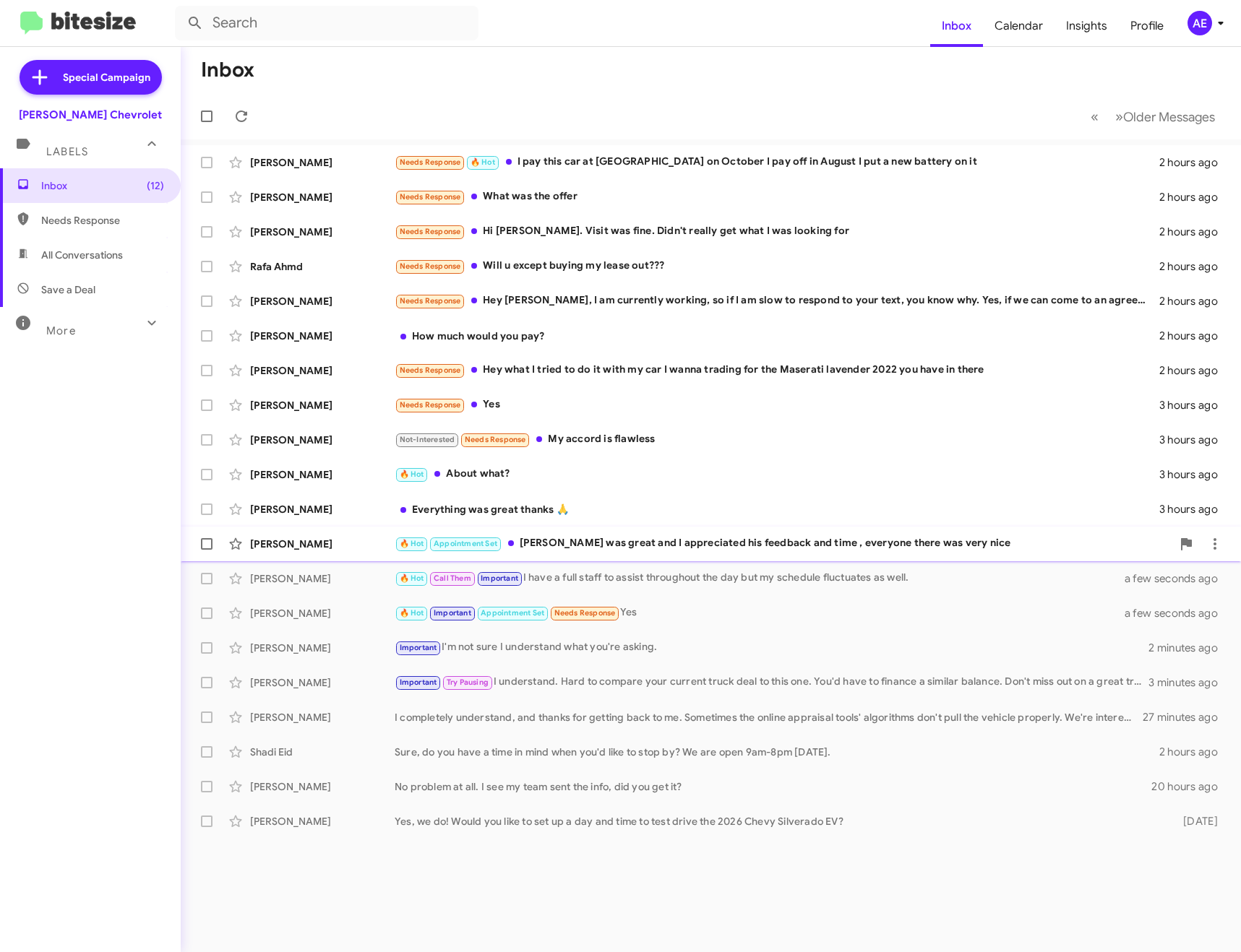
click at [610, 538] on div "🔥 Hot Appointment Set [PERSON_NAME] was great and I appreciated his feedback an…" at bounding box center [783, 544] width 777 height 17
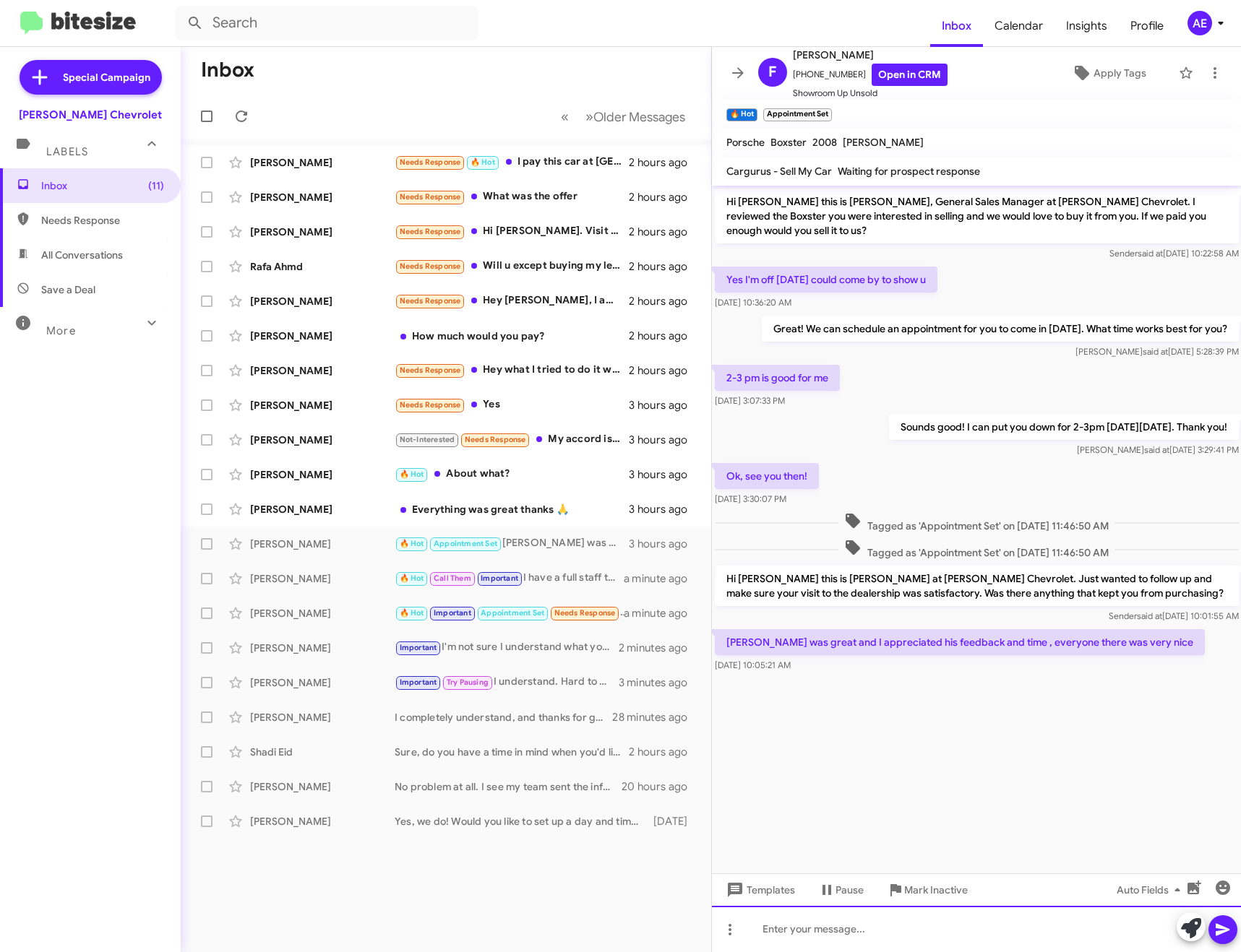
click at [970, 934] on div at bounding box center [977, 928] width 530 height 46
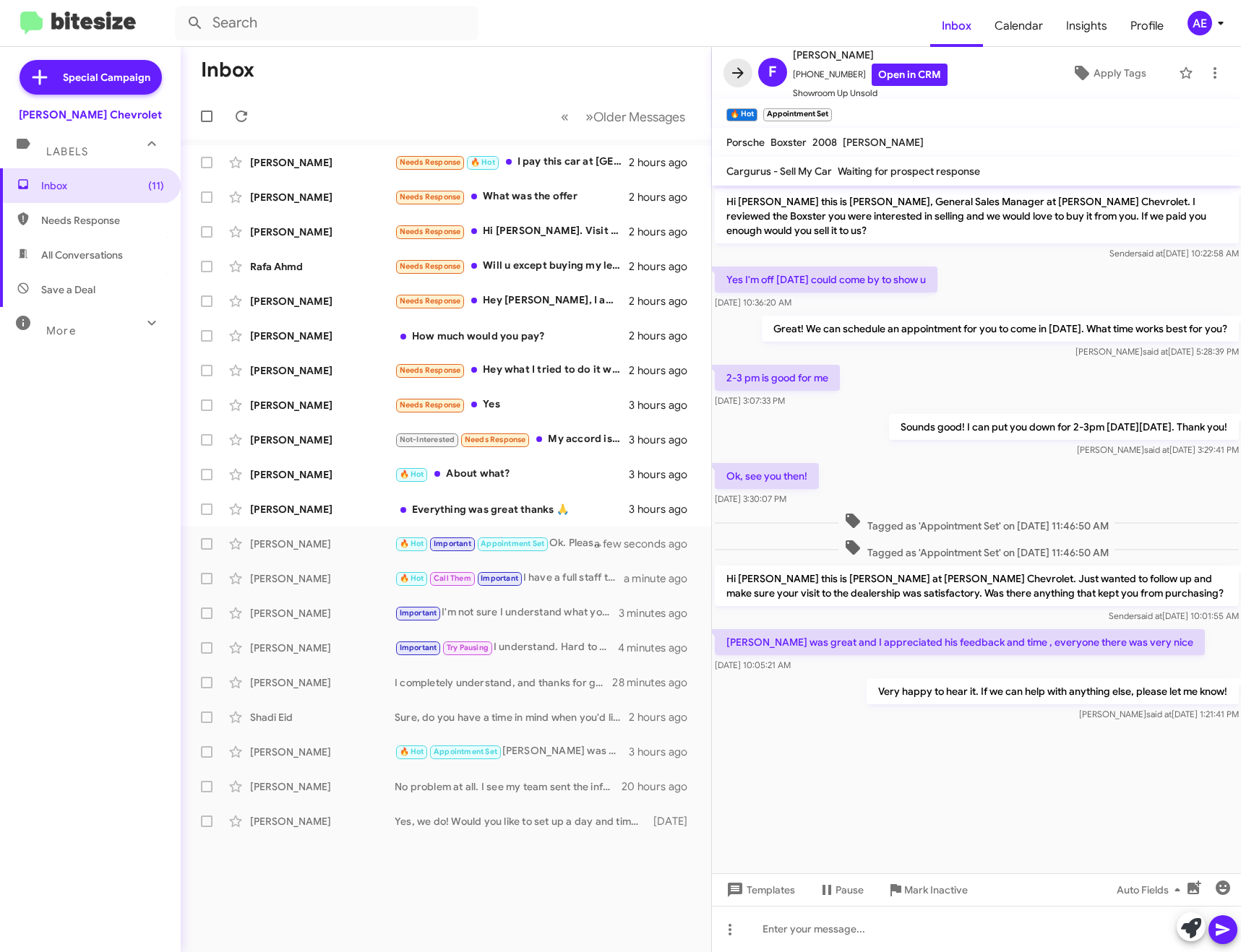
click at [731, 73] on icon at bounding box center [737, 73] width 18 height 18
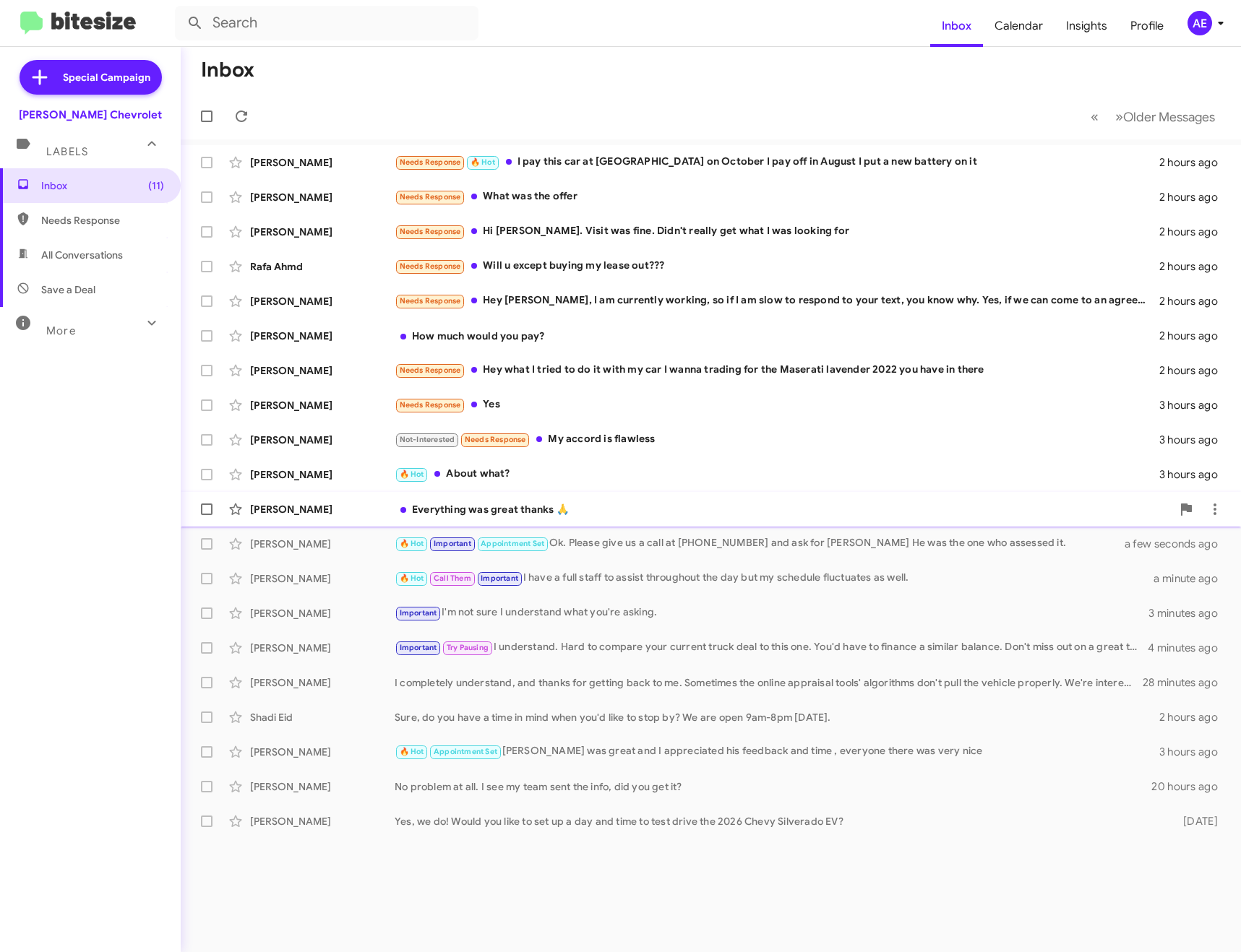
click at [631, 508] on div "Everything was great thanks 🙏" at bounding box center [783, 508] width 777 height 14
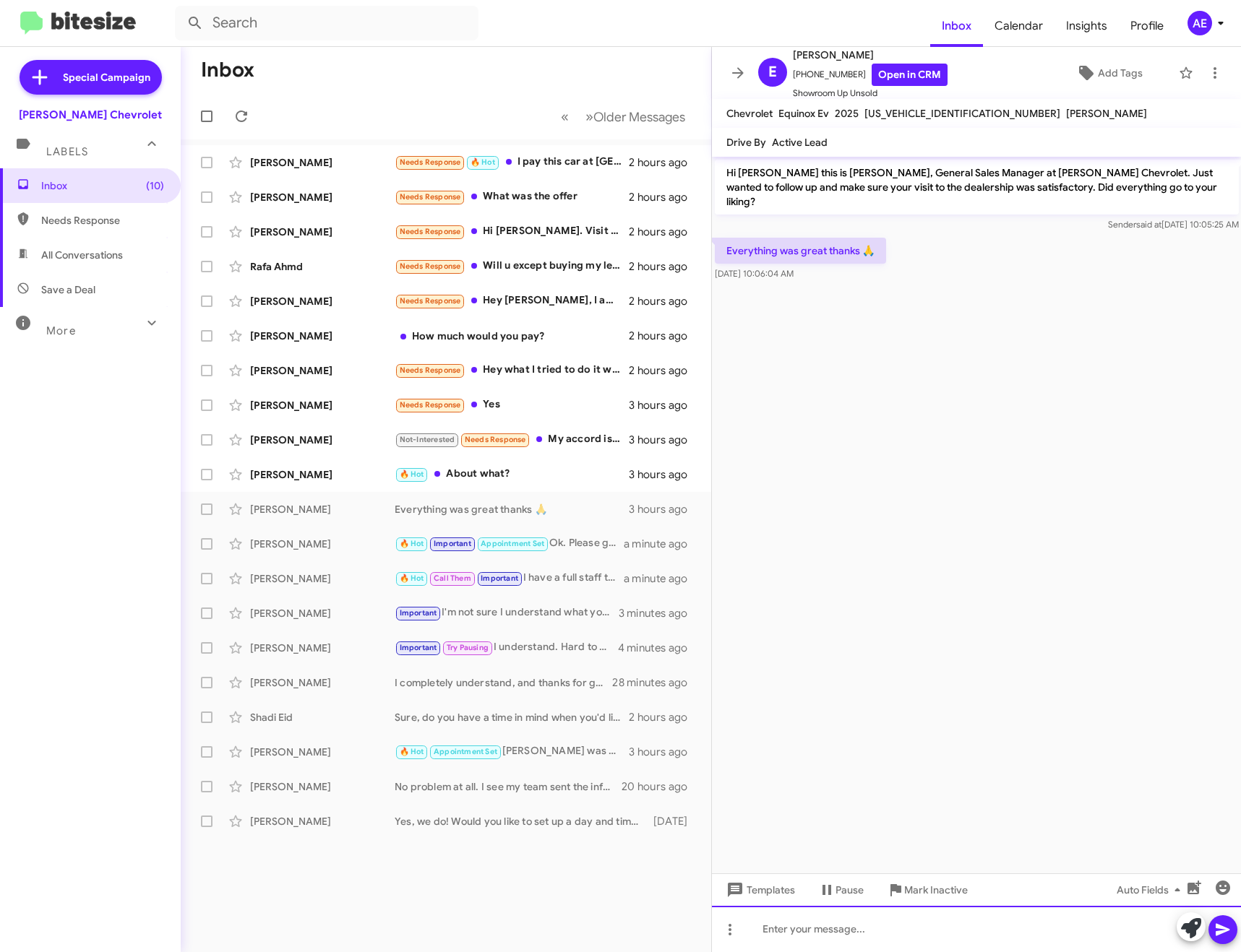
drag, startPoint x: 887, startPoint y: 937, endPoint x: 893, endPoint y: 904, distance: 33.5
click at [887, 937] on div at bounding box center [977, 928] width 530 height 46
